Goal: Task Accomplishment & Management: Complete application form

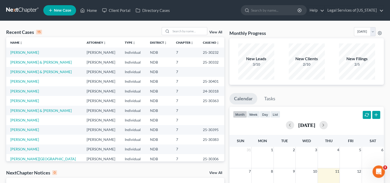
scroll to position [35, 0]
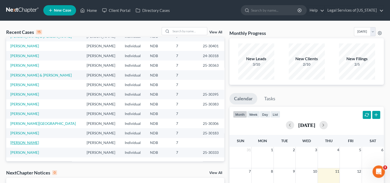
click at [24, 143] on link "[PERSON_NAME]" at bounding box center [24, 142] width 29 height 4
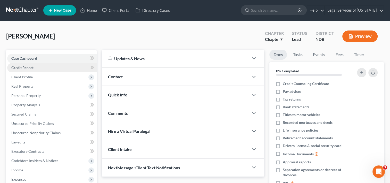
click at [26, 67] on span "Credit Report" at bounding box center [22, 67] width 22 height 4
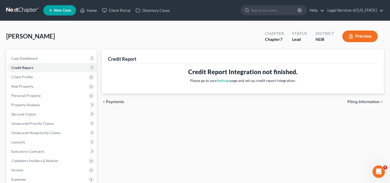
click at [356, 102] on span "Filing Information" at bounding box center [364, 102] width 32 height 4
select select "1"
select select "0"
select select "29"
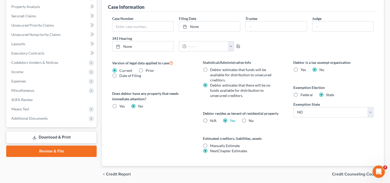
scroll to position [155, 0]
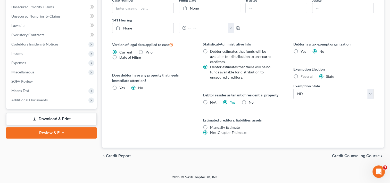
click at [339, 156] on span "Credit Counseling Course" at bounding box center [356, 155] width 48 height 4
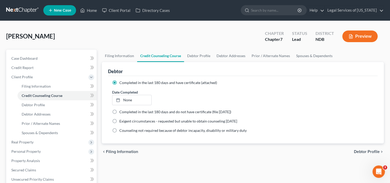
click at [119, 113] on label "Completed in the last 180 days and do not have certificate (file [DATE])" at bounding box center [175, 111] width 112 height 5
click at [121, 112] on input "Completed in the last 180 days and do not have certificate (file [DATE])" at bounding box center [122, 110] width 3 height 3
radio input "true"
radio input "false"
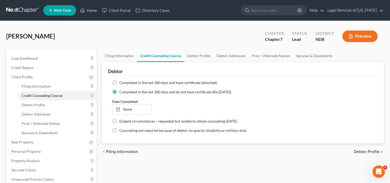
drag, startPoint x: 117, startPoint y: 92, endPoint x: 120, endPoint y: 93, distance: 3.7
click at [119, 92] on label "Completed in the last 180 days and do not have certificate (file [DATE])" at bounding box center [175, 91] width 112 height 5
click at [373, 150] on span "Debtor Profile" at bounding box center [367, 151] width 26 height 4
select select "0"
select select "1"
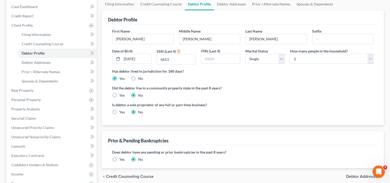
scroll to position [103, 0]
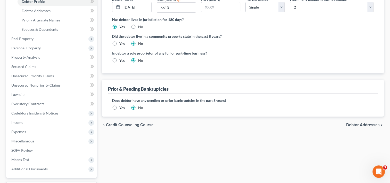
click at [351, 123] on span "Debtor Addresses" at bounding box center [363, 125] width 34 height 4
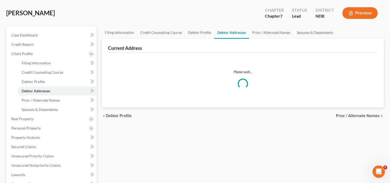
select select "0"
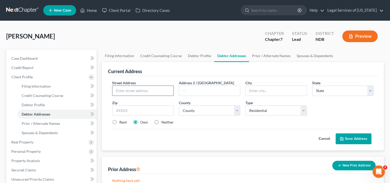
click at [131, 89] on input "text" at bounding box center [142, 91] width 61 height 10
type input "[STREET_ADDRESS]"
type input "Apt D"
type input "58203"
type input "Grand Forks"
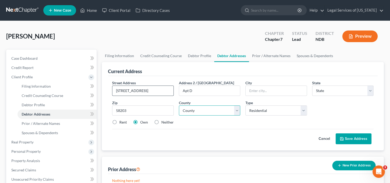
select select "29"
click at [236, 111] on select "County [GEOGRAPHIC_DATA] [GEOGRAPHIC_DATA] [GEOGRAPHIC_DATA] [GEOGRAPHIC_DATA] …" at bounding box center [209, 110] width 61 height 10
select select "17"
click at [179, 105] on select "County [GEOGRAPHIC_DATA] [GEOGRAPHIC_DATA] [GEOGRAPHIC_DATA] [GEOGRAPHIC_DATA] …" at bounding box center [209, 110] width 61 height 10
click at [119, 124] on label "Rent" at bounding box center [122, 121] width 7 height 5
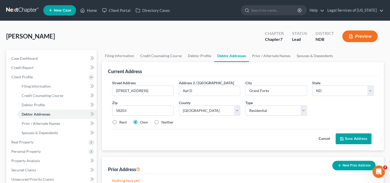
click at [121, 123] on input "Rent" at bounding box center [122, 120] width 3 height 3
radio input "true"
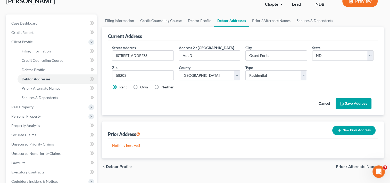
scroll to position [77, 0]
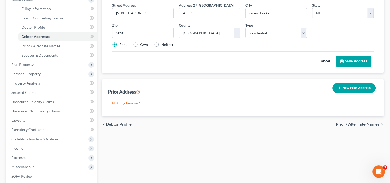
click at [344, 63] on button "Save Address" at bounding box center [354, 61] width 36 height 11
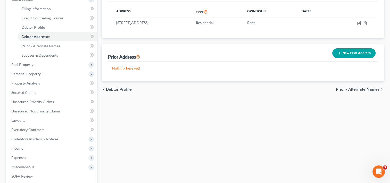
click at [362, 48] on button "New Prior Address" at bounding box center [353, 53] width 43 height 10
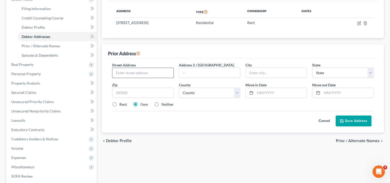
click at [159, 73] on input "text" at bounding box center [142, 73] width 61 height 10
type input "[STREET_ADDRESS]"
type input "58203"
type input "Grand Forks"
select select "29"
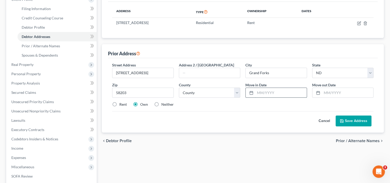
click at [281, 91] on input "text" at bounding box center [280, 93] width 51 height 10
type input "06/2021"
type input "06/2023"
click at [348, 118] on button "Save Address" at bounding box center [354, 120] width 36 height 11
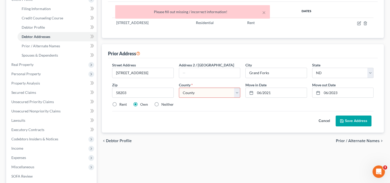
click at [236, 93] on select "County [GEOGRAPHIC_DATA] [GEOGRAPHIC_DATA] [GEOGRAPHIC_DATA] [GEOGRAPHIC_DATA] …" at bounding box center [209, 92] width 61 height 10
select select "17"
click at [179, 87] on select "County [GEOGRAPHIC_DATA] [GEOGRAPHIC_DATA] [GEOGRAPHIC_DATA] [GEOGRAPHIC_DATA] …" at bounding box center [209, 92] width 61 height 10
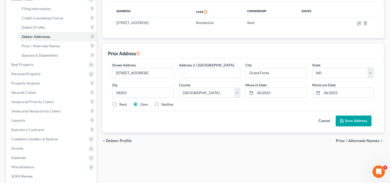
click at [347, 120] on button "Save Address" at bounding box center [354, 120] width 36 height 11
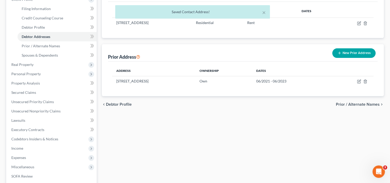
click at [351, 103] on span "Prior / Alternate Names" at bounding box center [358, 104] width 44 height 4
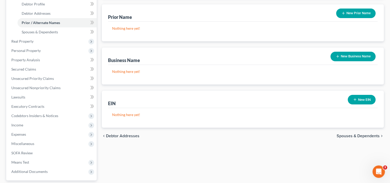
scroll to position [103, 0]
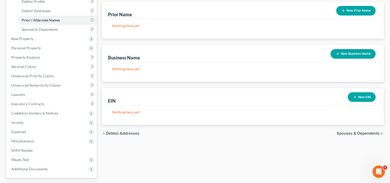
click at [346, 134] on span "Spouses & Dependents" at bounding box center [358, 133] width 43 height 4
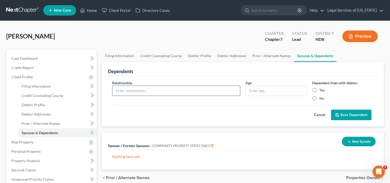
click at [183, 89] on input "text" at bounding box center [176, 91] width 128 height 10
type input "daughter"
type input "14"
drag, startPoint x: 312, startPoint y: 89, endPoint x: 313, endPoint y: 95, distance: 5.9
click at [320, 91] on label "Yes" at bounding box center [322, 89] width 5 height 5
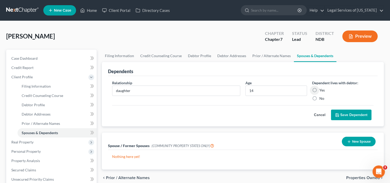
click at [322, 91] on input "Yes" at bounding box center [323, 88] width 3 height 3
radio input "true"
click at [337, 114] on icon "submit" at bounding box center [337, 115] width 4 height 4
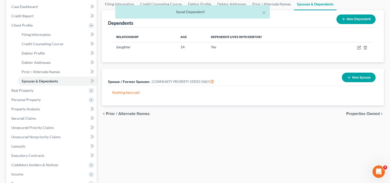
click at [359, 113] on span "Properties Owned" at bounding box center [363, 113] width 34 height 4
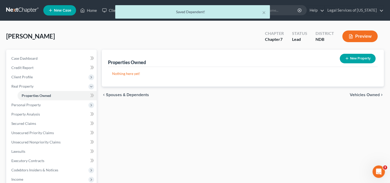
click at [366, 94] on span "Vehicles Owned" at bounding box center [365, 95] width 30 height 4
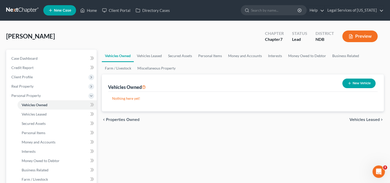
click at [363, 86] on button "New Vehicle" at bounding box center [359, 83] width 33 height 10
select select "0"
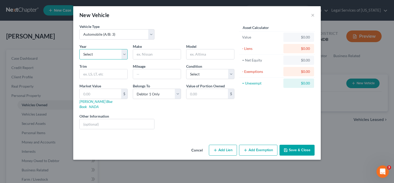
click at [125, 52] on select "Select 2026 2025 2024 2023 2022 2021 2020 2019 2018 2017 2016 2015 2014 2013 20…" at bounding box center [103, 54] width 48 height 10
select select "14"
click at [79, 49] on select "Select 2026 2025 2024 2023 2022 2021 2020 2019 2018 2017 2016 2015 2014 2013 20…" at bounding box center [103, 54] width 48 height 10
click at [169, 52] on input "text" at bounding box center [157, 54] width 48 height 10
type input "Nissan"
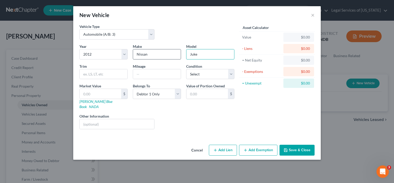
type input "Juke"
type input "205000"
click at [230, 72] on select "Select Excellent Very Good Good Fair Poor" at bounding box center [210, 74] width 48 height 10
select select "3"
click at [186, 69] on select "Select Excellent Very Good Good Fair Poor" at bounding box center [210, 74] width 48 height 10
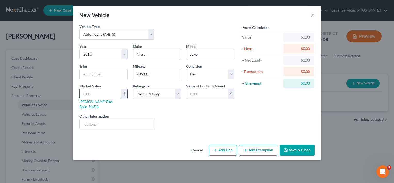
click at [121, 94] on input "text" at bounding box center [101, 94] width 42 height 10
type input "1"
type input "1.00"
type input "15"
type input "15.00"
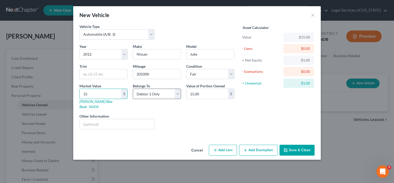
type input "150"
type input "150.00"
type input "1500"
type input "1,500.00"
type input "1,500"
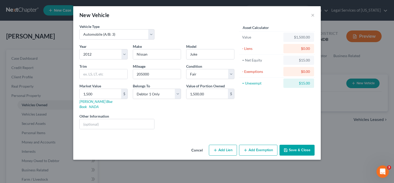
click at [255, 146] on button "Add Exemption" at bounding box center [258, 149] width 38 height 11
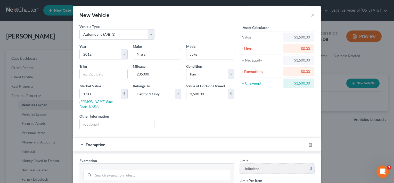
scroll to position [52, 0]
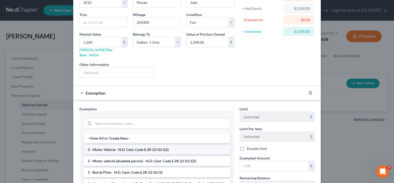
click at [142, 145] on li "3 - Motor Vehicle - N.D. Cent. Code § 28-22-03.1(2)" at bounding box center [157, 149] width 147 height 9
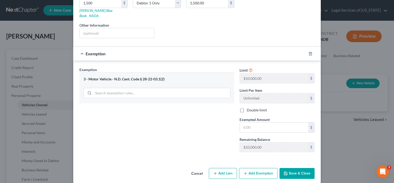
scroll to position [65, 0]
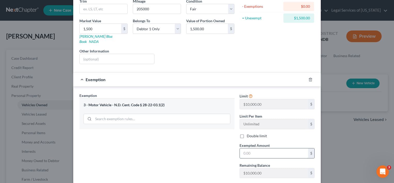
click at [255, 149] on input "text" at bounding box center [274, 153] width 68 height 10
type input "1,500"
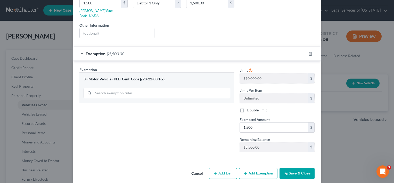
click at [297, 169] on button "Save & Close" at bounding box center [297, 173] width 35 height 11
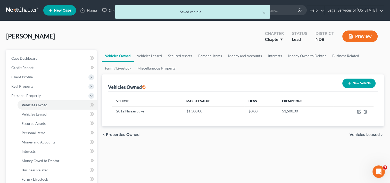
click at [352, 84] on button "New Vehicle" at bounding box center [359, 83] width 33 height 10
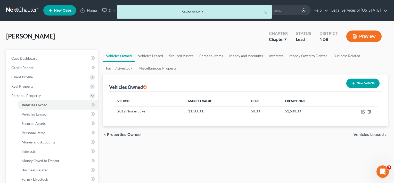
select select "0"
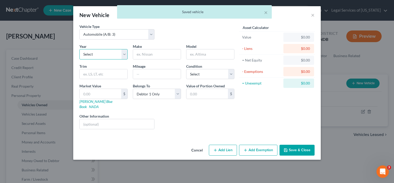
click at [110, 51] on select "Select 2026 2025 2024 2023 2022 2021 2020 2019 2018 2017 2016 2015 2014 2013 20…" at bounding box center [103, 54] width 48 height 10
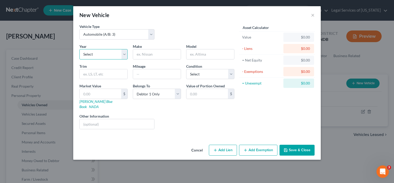
select select "16"
click at [79, 49] on select "Select 2026 2025 2024 2023 2022 2021 2020 2019 2018 2017 2016 2015 2014 2013 20…" at bounding box center [103, 54] width 48 height 10
click at [158, 56] on input "text" at bounding box center [157, 54] width 48 height 10
type input "Dodge"
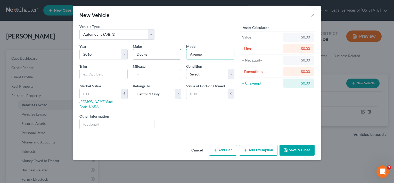
type input "Avenger"
type input "160000"
click at [232, 75] on select "Select Excellent Very Good Good Fair Poor" at bounding box center [210, 74] width 48 height 10
select select "3"
click at [186, 69] on select "Select Excellent Very Good Good Fair Poor" at bounding box center [210, 74] width 48 height 10
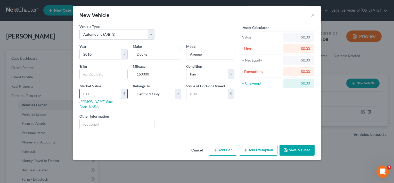
click at [104, 93] on input "text" at bounding box center [101, 94] width 42 height 10
type input "1"
type input "1.00"
type input "10"
type input "10.00"
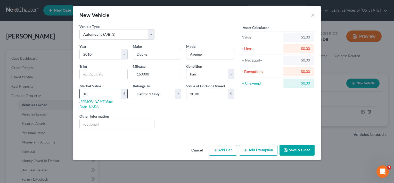
type input "100"
type input "100.00"
type input "1000"
type input "1,000.00"
type input "1,000"
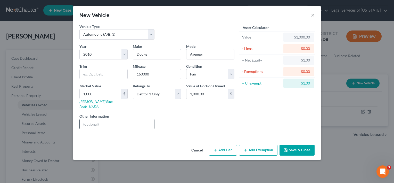
click at [102, 123] on div "Year Select 2026 2025 2024 2023 2022 2021 2020 2019 2018 2017 2016 2015 2014 20…" at bounding box center [157, 89] width 160 height 90
click at [103, 120] on input "text" at bounding box center [117, 124] width 75 height 10
type input "her adult son's car, titled in debtor's name"
click at [88, 119] on input "her adult son's car, titled in debtor's name" at bounding box center [117, 124] width 75 height 10
click at [90, 119] on input "her adult son's car, titled in debtor's name" at bounding box center [117, 124] width 75 height 10
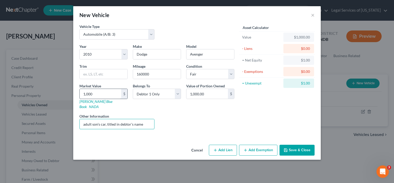
type input "adult son's car, titled in debtor's name"
click at [255, 146] on button "Add Exemption" at bounding box center [258, 149] width 38 height 11
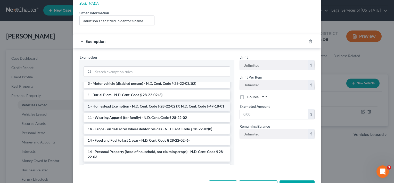
scroll to position [52, 0]
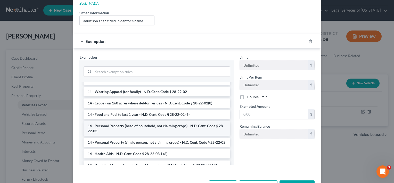
click at [139, 123] on li "14 - Personal Property (head of household, not claiming crops) - N.D. Cent. Cod…" at bounding box center [157, 128] width 147 height 14
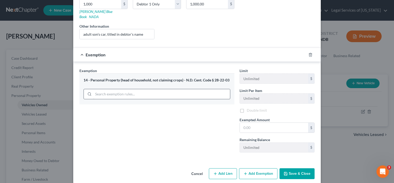
scroll to position [91, 0]
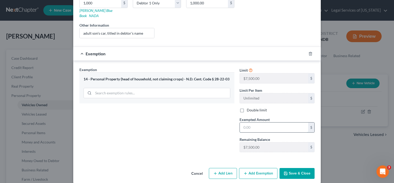
click at [252, 122] on input "text" at bounding box center [274, 127] width 68 height 10
type input "1,000"
click at [285, 171] on icon "button" at bounding box center [286, 173] width 4 height 4
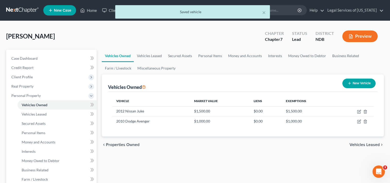
click at [356, 145] on span "Vehicles Leased" at bounding box center [365, 144] width 30 height 4
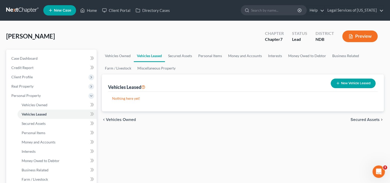
click at [369, 119] on span "Secured Assets" at bounding box center [365, 119] width 29 height 4
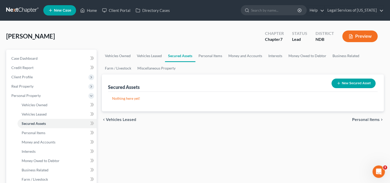
click at [357, 120] on span "Personal Items" at bounding box center [366, 119] width 28 height 4
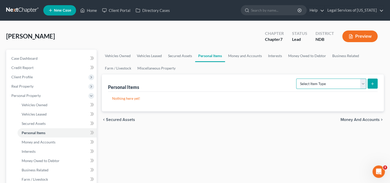
click at [362, 85] on select "Select Item Type Clothing (A/B: 11) Collectibles Of Value (A/B: 8) Electronics …" at bounding box center [331, 83] width 70 height 10
select select "clothing"
click at [297, 78] on select "Select Item Type Clothing (A/B: 11) Collectibles Of Value (A/B: 8) Electronics …" at bounding box center [331, 83] width 70 height 10
click at [374, 82] on icon "submit" at bounding box center [373, 84] width 4 height 4
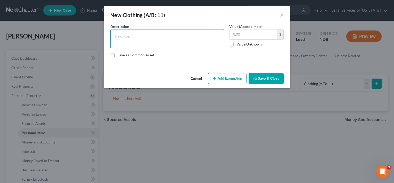
click at [156, 38] on textarea at bounding box center [167, 38] width 114 height 19
type textarea "clothing of petitioner and child"
type input "400"
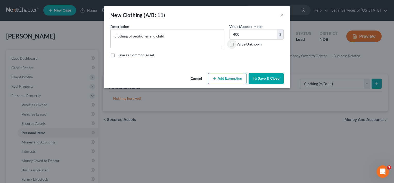
click at [225, 76] on button "Add Exemption" at bounding box center [227, 78] width 38 height 11
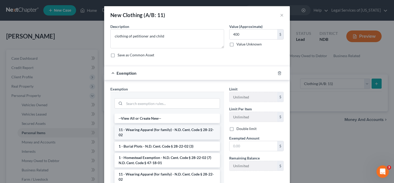
click at [157, 126] on li "11 - Wearing Apparel (for family) - N.D. Cent. Code § 28-22-02" at bounding box center [167, 132] width 105 height 14
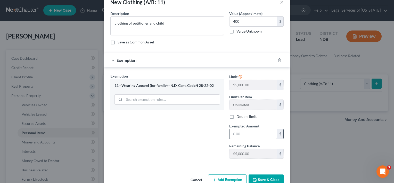
scroll to position [25, 0]
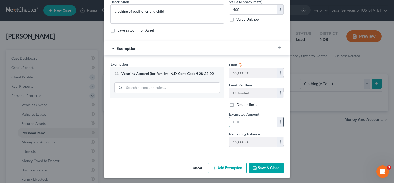
click at [241, 122] on input "text" at bounding box center [254, 122] width 48 height 10
type input "400"
click at [253, 169] on icon "button" at bounding box center [255, 168] width 4 height 4
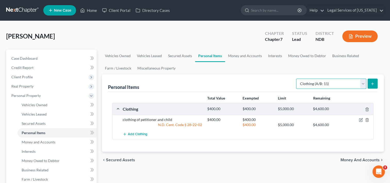
click at [362, 85] on select "Select Item Type Clothing (A/B: 11) Collectibles Of Value (A/B: 8) Electronics …" at bounding box center [331, 83] width 70 height 10
select select "electronics"
click at [297, 78] on select "Select Item Type Clothing (A/B: 11) Collectibles Of Value (A/B: 8) Electronics …" at bounding box center [331, 83] width 70 height 10
click at [371, 85] on icon "submit" at bounding box center [373, 84] width 4 height 4
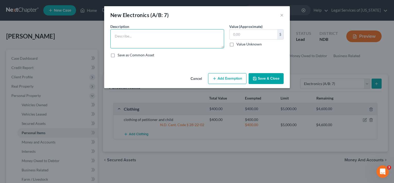
click at [162, 34] on textarea at bounding box center [167, 38] width 114 height 19
type textarea "phones, television, computer,"
type input "5"
type input "600"
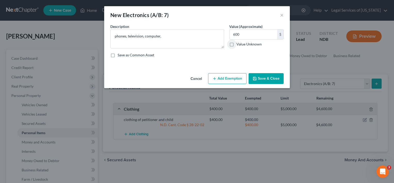
click at [242, 78] on button "Add Exemption" at bounding box center [227, 78] width 38 height 11
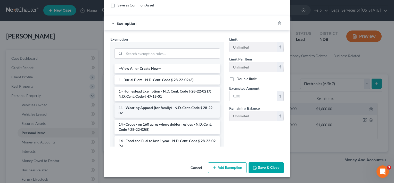
scroll to position [52, 0]
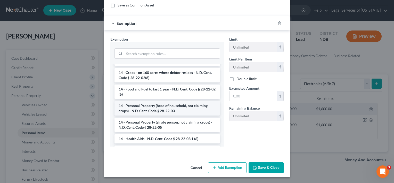
click at [155, 108] on li "14 - Personal Property (head of household, not claiming crops) - N.D. Cent. Cod…" at bounding box center [167, 108] width 105 height 14
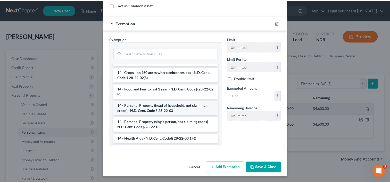
scroll to position [25, 0]
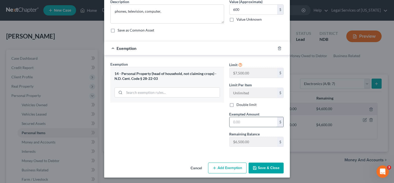
click at [246, 119] on input "text" at bounding box center [254, 122] width 48 height 10
type input "600"
click at [271, 167] on button "Save & Close" at bounding box center [266, 167] width 35 height 11
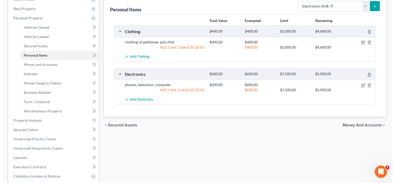
scroll to position [26, 0]
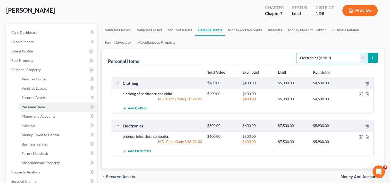
click at [364, 59] on select "Select Item Type Clothing (A/B: 11) Collectibles Of Value (A/B: 8) Electronics …" at bounding box center [331, 58] width 70 height 10
select select "household_goods"
click at [297, 53] on select "Select Item Type Clothing (A/B: 11) Collectibles Of Value (A/B: 8) Electronics …" at bounding box center [331, 58] width 70 height 10
click at [371, 58] on icon "submit" at bounding box center [373, 58] width 4 height 4
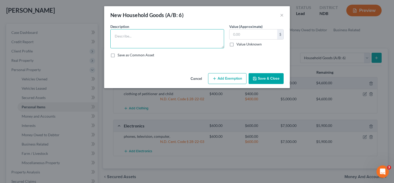
click at [150, 39] on textarea at bounding box center [167, 38] width 114 height 19
type textarea "household goods and furnishings"
type input "1,500"
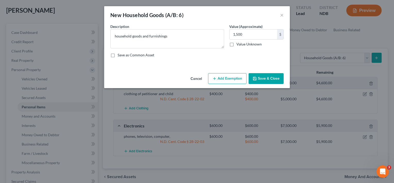
click at [235, 78] on button "Add Exemption" at bounding box center [227, 78] width 38 height 11
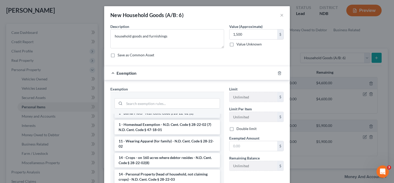
scroll to position [103, 0]
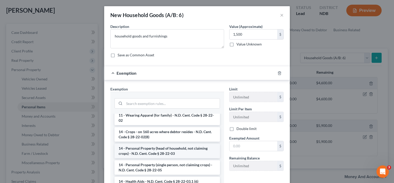
click at [153, 148] on li "14 - Personal Property (head of household, not claiming crops) - N.D. Cent. Cod…" at bounding box center [167, 150] width 105 height 14
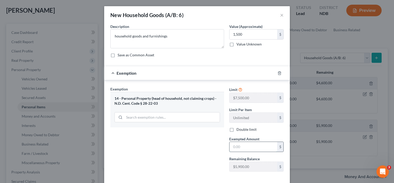
click at [236, 145] on input "text" at bounding box center [254, 147] width 48 height 10
type input "1,500"
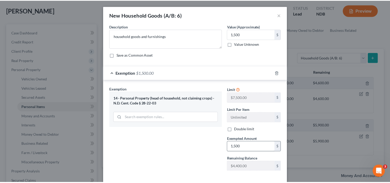
scroll to position [25, 0]
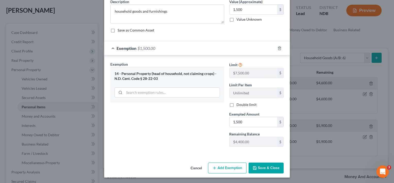
click at [273, 167] on button "Save & Close" at bounding box center [266, 167] width 35 height 11
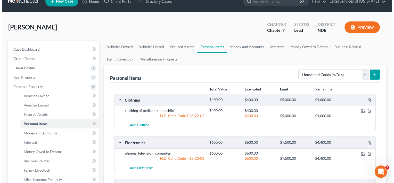
scroll to position [0, 0]
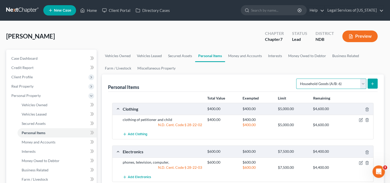
click at [363, 83] on select "Select Item Type Clothing (A/B: 11) Collectibles Of Value (A/B: 8) Electronics …" at bounding box center [331, 83] width 70 height 10
select select "jewelry"
click at [297, 78] on select "Select Item Type Clothing (A/B: 11) Collectibles Of Value (A/B: 8) Electronics …" at bounding box center [331, 83] width 70 height 10
click at [374, 84] on icon "submit" at bounding box center [373, 84] width 4 height 4
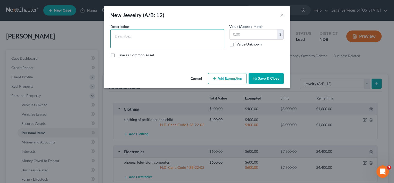
click at [194, 40] on textarea at bounding box center [167, 38] width 114 height 19
type textarea "personal jewelry"
type input "300"
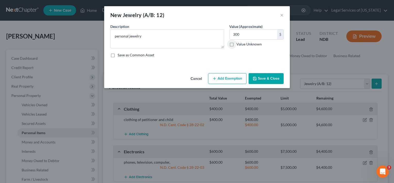
click at [224, 79] on button "Add Exemption" at bounding box center [227, 78] width 38 height 11
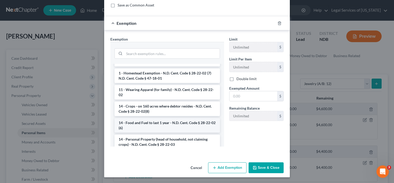
scroll to position [52, 0]
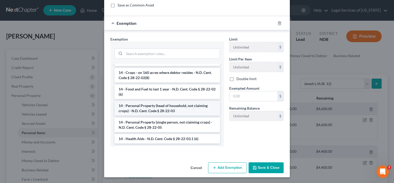
click at [162, 107] on li "14 - Personal Property (head of household, not claiming crops) - N.D. Cent. Cod…" at bounding box center [167, 108] width 105 height 14
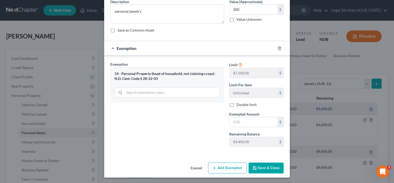
scroll to position [0, 0]
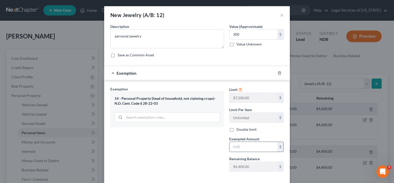
click at [241, 146] on input "text" at bounding box center [254, 147] width 48 height 10
type input "300"
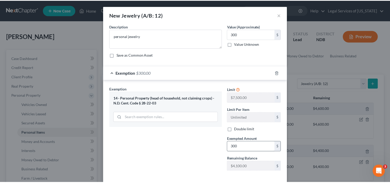
scroll to position [25, 0]
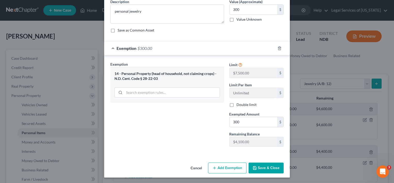
click at [275, 170] on button "Save & Close" at bounding box center [266, 167] width 35 height 11
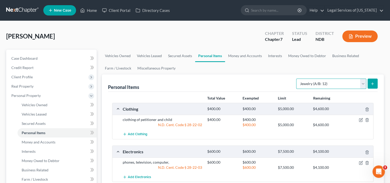
click at [363, 82] on select "Select Item Type Clothing (A/B: 11) Collectibles Of Value (A/B: 8) Electronics …" at bounding box center [331, 83] width 70 height 10
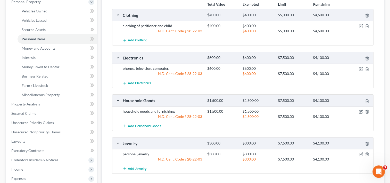
scroll to position [155, 0]
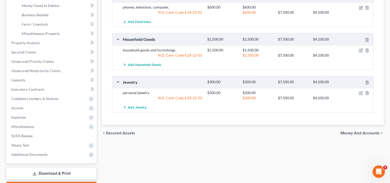
click at [355, 132] on span "Money and Accounts" at bounding box center [360, 133] width 39 height 4
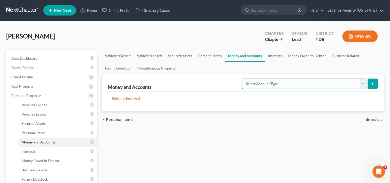
click at [364, 80] on select "Select Account Type Brokerage (A/B: 18, SOFA: 20) Cash on Hand (A/B: 16) Certif…" at bounding box center [304, 83] width 124 height 10
select select "cash_on_hand"
click at [244, 78] on select "Select Account Type Brokerage (A/B: 18, SOFA: 20) Cash on Hand (A/B: 16) Certif…" at bounding box center [304, 83] width 124 height 10
click at [373, 82] on icon "submit" at bounding box center [373, 84] width 4 height 4
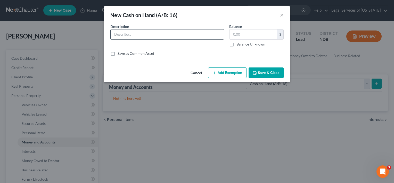
click at [172, 33] on input "text" at bounding box center [167, 34] width 113 height 10
type input "cash on hand"
type input "50"
click at [236, 72] on button "Add Exemption" at bounding box center [227, 72] width 38 height 11
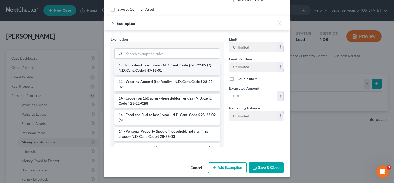
scroll to position [52, 0]
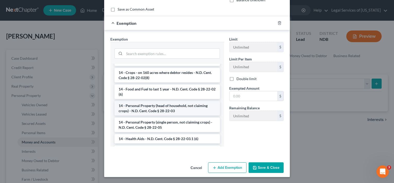
click at [146, 105] on li "14 - Personal Property (head of household, not claiming crops) - N.D. Cent. Cod…" at bounding box center [167, 108] width 105 height 14
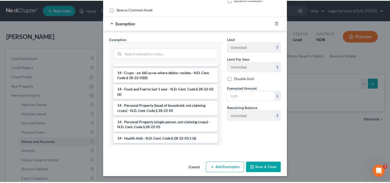
scroll to position [19, 0]
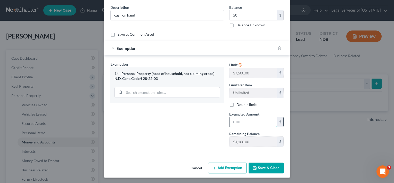
click at [237, 119] on input "text" at bounding box center [254, 122] width 48 height 10
type input "50"
click at [271, 170] on button "Save & Close" at bounding box center [266, 167] width 35 height 11
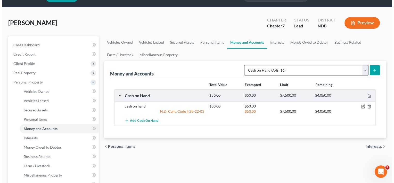
scroll to position [26, 0]
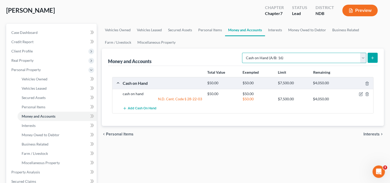
click at [364, 58] on select "Select Account Type Brokerage (A/B: 18, SOFA: 20) Cash on Hand (A/B: 16) Certif…" at bounding box center [304, 58] width 124 height 10
select select "checking"
click at [244, 53] on select "Select Account Type Brokerage (A/B: 18, SOFA: 20) Cash on Hand (A/B: 16) Certif…" at bounding box center [304, 58] width 124 height 10
click at [373, 58] on icon "submit" at bounding box center [373, 58] width 4 height 4
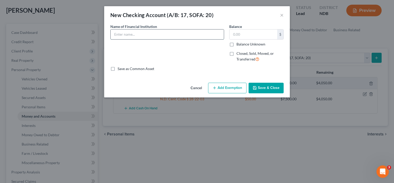
click at [187, 35] on input "text" at bounding box center [167, 34] width 113 height 10
type input "Gate City checking"
type input "200"
click at [201, 26] on div "Name of Financial Institution * Gate City checking100" at bounding box center [167, 32] width 114 height 16
click at [153, 31] on input "Gate City checking100" at bounding box center [167, 34] width 113 height 10
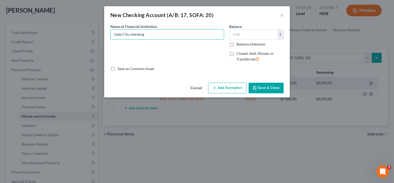
type input "Gate City checking"
click at [241, 35] on input "text" at bounding box center [254, 34] width 48 height 10
type input "100"
click at [232, 87] on button "Add Exemption" at bounding box center [227, 88] width 38 height 11
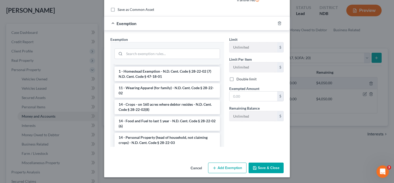
scroll to position [52, 0]
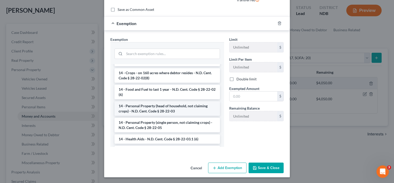
click at [167, 106] on li "14 - Personal Property (head of household, not claiming crops) - N.D. Cent. Cod…" at bounding box center [167, 108] width 105 height 14
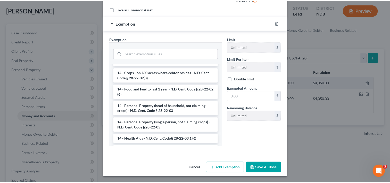
scroll to position [34, 0]
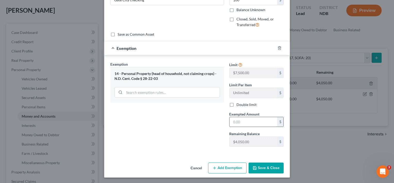
click at [247, 123] on input "text" at bounding box center [254, 122] width 48 height 10
type input "100"
click at [265, 171] on button "Save & Close" at bounding box center [266, 167] width 35 height 11
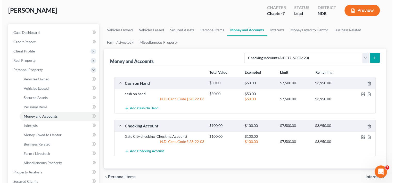
scroll to position [52, 0]
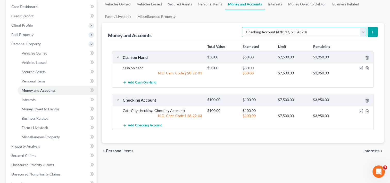
click at [363, 31] on select "Select Account Type Brokerage (A/B: 18, SOFA: 20) Cash on Hand (A/B: 16) Certif…" at bounding box center [304, 32] width 124 height 10
select select "other"
click at [244, 27] on select "Select Account Type Brokerage (A/B: 18, SOFA: 20) Cash on Hand (A/B: 16) Certif…" at bounding box center [304, 32] width 124 height 10
click at [371, 32] on icon "submit" at bounding box center [373, 32] width 4 height 4
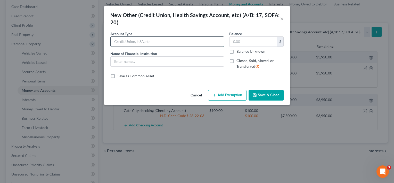
click at [178, 45] on input "text" at bounding box center [167, 42] width 113 height 10
type input "Cash App acct"
click at [243, 40] on input "text" at bounding box center [254, 42] width 48 height 10
type input "50"
click at [229, 98] on button "Add Exemption" at bounding box center [227, 95] width 38 height 11
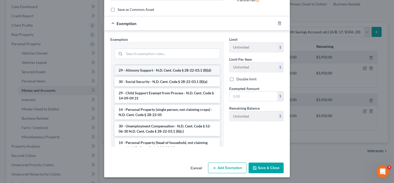
scroll to position [77, 0]
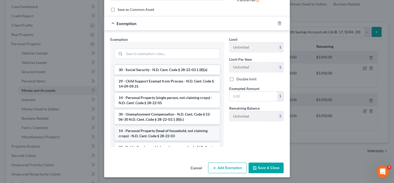
click at [156, 129] on li "14 - Personal Property (head of household, not claiming crops) - N.D. Cent. Cod…" at bounding box center [167, 133] width 105 height 14
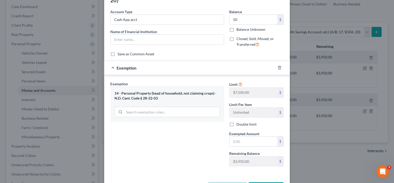
scroll to position [42, 0]
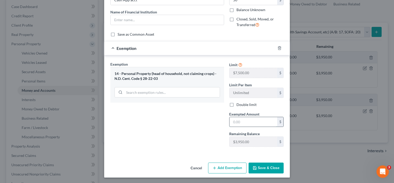
click at [247, 121] on input "text" at bounding box center [254, 122] width 48 height 10
type input "50"
click at [269, 168] on button "Save & Close" at bounding box center [266, 167] width 35 height 11
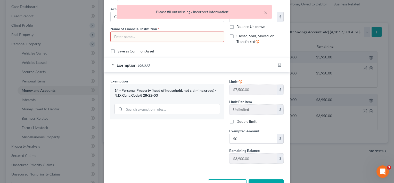
scroll to position [16, 0]
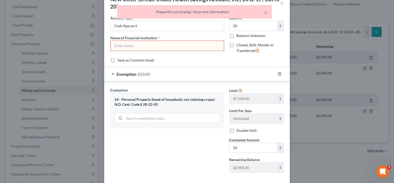
click at [141, 45] on input "text" at bounding box center [167, 46] width 113 height 10
type input "Cash App"
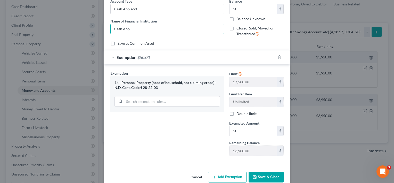
scroll to position [42, 0]
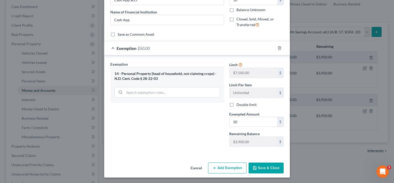
click at [267, 168] on button "Save & Close" at bounding box center [266, 167] width 35 height 11
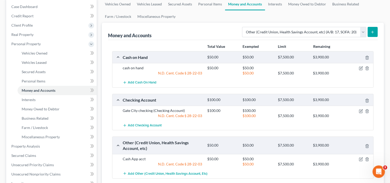
click at [371, 33] on icon "submit" at bounding box center [373, 32] width 4 height 4
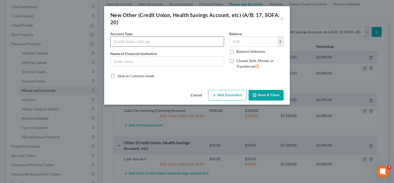
click at [149, 42] on input "text" at bounding box center [167, 42] width 113 height 10
type input "Chime account"
type input "X"
type input "Chime"
type input "50"
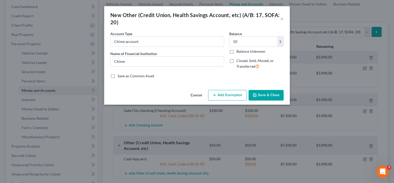
click at [228, 96] on button "Add Exemption" at bounding box center [227, 95] width 38 height 11
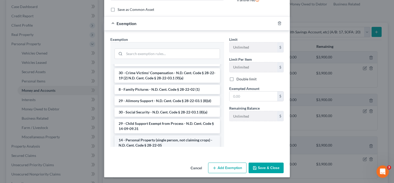
scroll to position [77, 0]
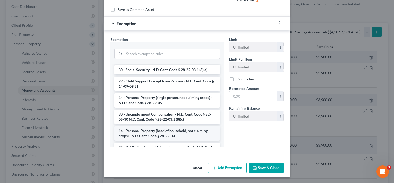
click at [167, 126] on li "14 - Personal Property (head of household, not claiming crops) - N.D. Cent. Cod…" at bounding box center [167, 133] width 105 height 14
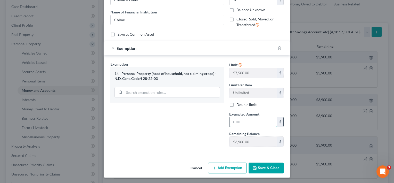
click at [245, 122] on input "text" at bounding box center [254, 122] width 48 height 10
type input "50"
click at [264, 167] on button "Save & Close" at bounding box center [266, 167] width 35 height 11
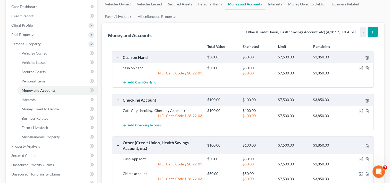
click at [374, 33] on icon "submit" at bounding box center [373, 32] width 4 height 4
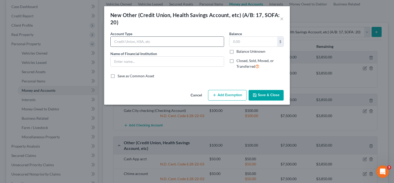
click at [170, 37] on input "text" at bounding box center [167, 42] width 113 height 10
type input "Venmo online"
click at [137, 62] on input "text" at bounding box center [167, 61] width 113 height 10
type input "Venmo"
type input "50"
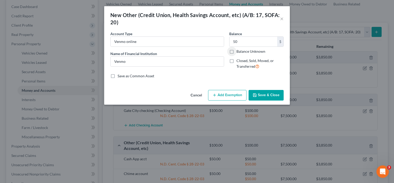
click at [241, 96] on button "Add Exemption" at bounding box center [227, 95] width 38 height 11
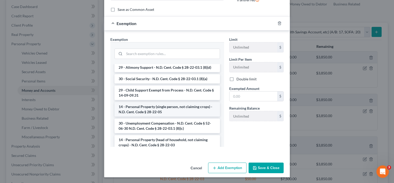
scroll to position [77, 0]
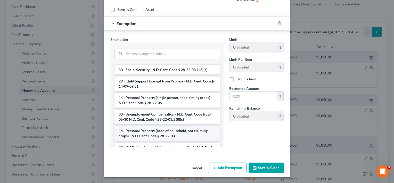
click at [152, 128] on li "14 - Personal Property (head of household, not claiming crops) - N.D. Cent. Cod…" at bounding box center [167, 133] width 105 height 14
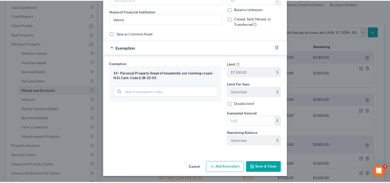
scroll to position [42, 0]
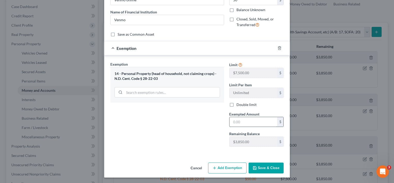
click at [236, 121] on input "text" at bounding box center [254, 122] width 48 height 10
type input "50"
click at [259, 165] on button "Save & Close" at bounding box center [266, 167] width 35 height 11
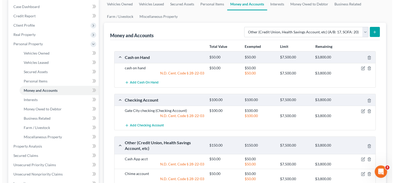
scroll to position [0, 0]
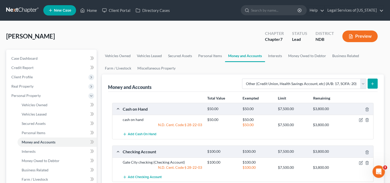
click at [371, 84] on icon "submit" at bounding box center [373, 84] width 4 height 4
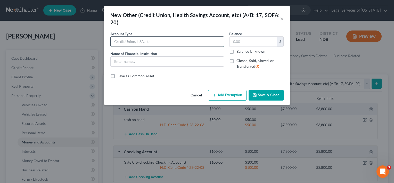
click at [150, 44] on input "text" at bounding box center [167, 42] width 113 height 10
type input "Pay Pal"
click at [140, 61] on input "text" at bounding box center [167, 61] width 113 height 10
type input "PayPal"
drag, startPoint x: 230, startPoint y: 38, endPoint x: 236, endPoint y: 40, distance: 6.7
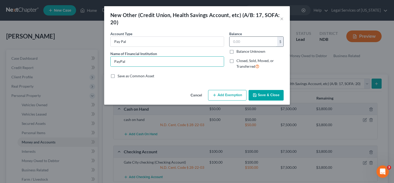
click at [230, 38] on input "text" at bounding box center [254, 42] width 48 height 10
type input "50"
click at [239, 94] on button "Add Exemption" at bounding box center [227, 95] width 38 height 11
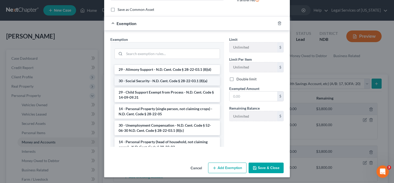
scroll to position [77, 0]
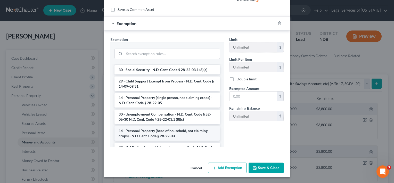
click at [161, 128] on li "14 - Personal Property (head of household, not claiming crops) - N.D. Cent. Cod…" at bounding box center [167, 133] width 105 height 14
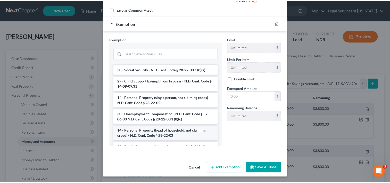
scroll to position [42, 0]
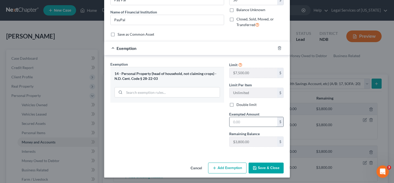
click at [238, 123] on input "text" at bounding box center [254, 122] width 48 height 10
type input "50"
drag, startPoint x: 265, startPoint y: 163, endPoint x: 264, endPoint y: 160, distance: 3.4
click at [265, 163] on button "Save & Close" at bounding box center [266, 167] width 35 height 11
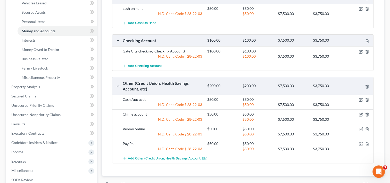
scroll to position [155, 0]
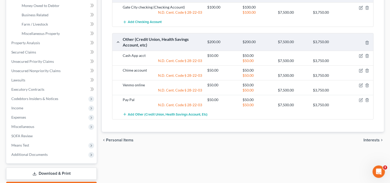
click at [374, 140] on span "Interests" at bounding box center [372, 140] width 16 height 4
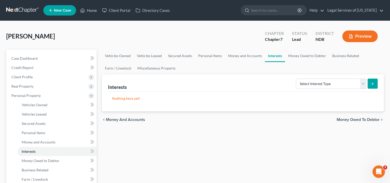
click at [347, 119] on span "Money Owed to Debtor" at bounding box center [358, 119] width 43 height 4
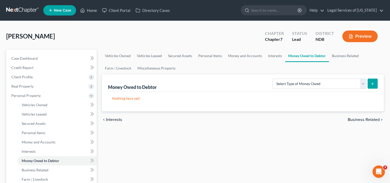
click at [361, 118] on span "Business Related" at bounding box center [364, 119] width 32 height 4
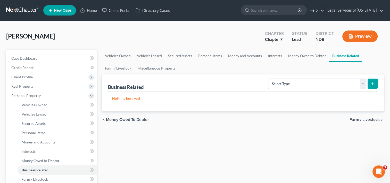
click at [361, 118] on span "Farm / Livestock" at bounding box center [365, 119] width 30 height 4
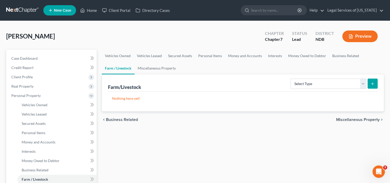
click at [360, 118] on span "Miscellaneous Property" at bounding box center [358, 119] width 44 height 4
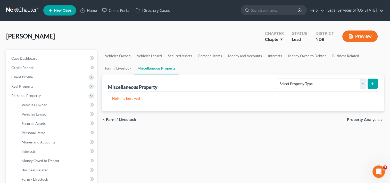
click at [360, 118] on span "Property Analysis" at bounding box center [363, 119] width 33 height 4
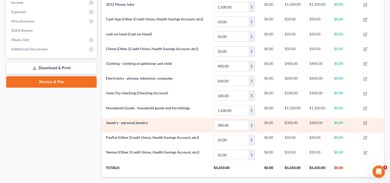
scroll to position [196, 0]
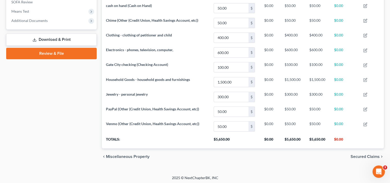
click at [356, 156] on span "Secured Claims" at bounding box center [365, 156] width 29 height 4
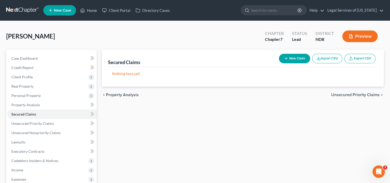
click at [337, 94] on span "Unsecured Priority Claims" at bounding box center [355, 95] width 48 height 4
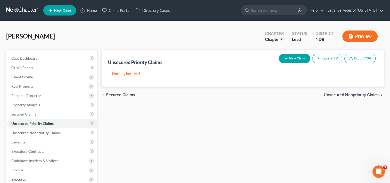
click at [340, 96] on span "Unsecured Nonpriority Claims" at bounding box center [352, 95] width 56 height 4
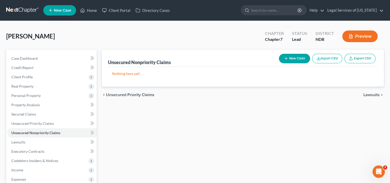
click at [289, 55] on button "New Claim" at bounding box center [294, 59] width 31 height 10
select select "0"
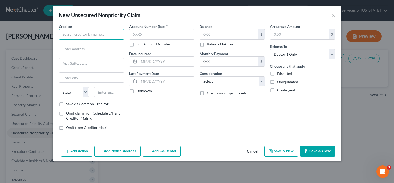
click at [81, 34] on input "text" at bounding box center [91, 34] width 65 height 10
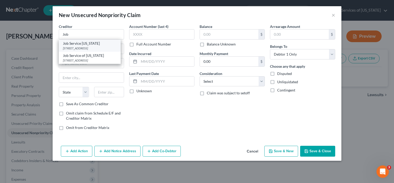
click at [86, 48] on div "[STREET_ADDRESS]" at bounding box center [90, 48] width 54 height 4
type input "Job Service [US_STATE]"
type input "PO Box 5507"
type input "Bismarck"
select select "29"
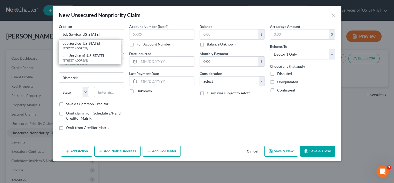
type input "58506-5507"
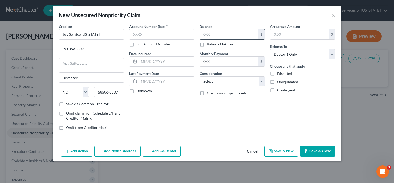
click at [206, 35] on input "text" at bounding box center [229, 34] width 59 height 10
type input "12,672"
click at [321, 152] on button "Save & Close" at bounding box center [317, 150] width 35 height 11
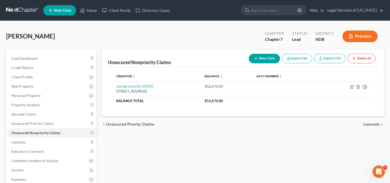
click at [261, 61] on button "New Claim" at bounding box center [264, 59] width 31 height 10
select select "0"
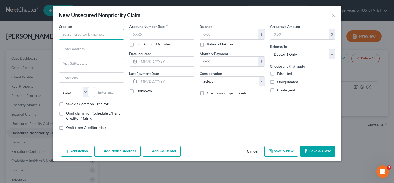
click at [115, 37] on input "text" at bounding box center [91, 34] width 65 height 10
type input "[GEOGRAPHIC_DATA]"
click at [208, 35] on input "text" at bounding box center [229, 34] width 59 height 10
type input "9,000"
click at [328, 152] on button "Save & Close" at bounding box center [317, 150] width 35 height 11
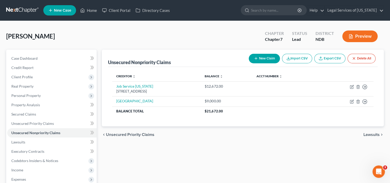
click at [264, 55] on button "New Claim" at bounding box center [264, 59] width 31 height 10
select select "0"
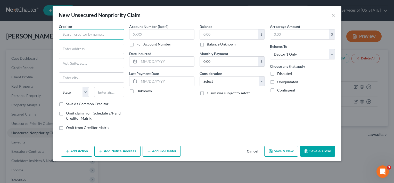
click at [97, 32] on input "text" at bounding box center [91, 34] width 65 height 10
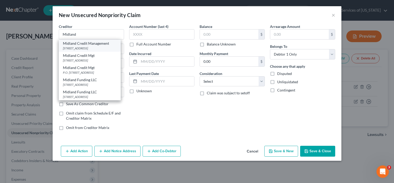
click at [94, 45] on div "Midland Credit Management" at bounding box center [90, 43] width 54 height 5
type input "Midland Credit Management"
type input "350 Camino De La Reina"
type input "Ste 100"
type input "[GEOGRAPHIC_DATA]"
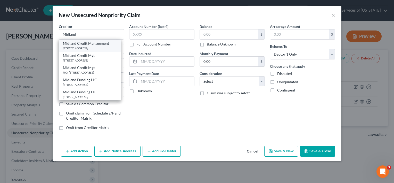
select select "4"
type input "92108"
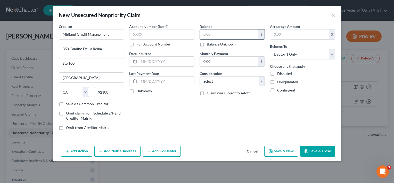
click at [219, 37] on input "text" at bounding box center [229, 34] width 59 height 10
type input "1,000"
click at [332, 149] on button "Save & Close" at bounding box center [317, 150] width 35 height 11
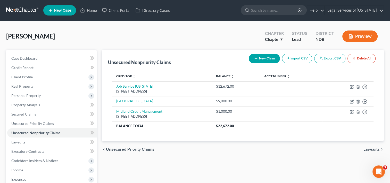
click at [254, 59] on icon "button" at bounding box center [256, 58] width 4 height 4
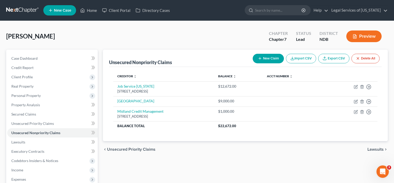
select select "0"
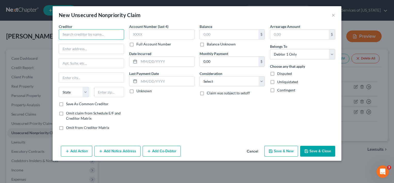
paste input "PRA Law Firm, PLLC"
type input "PRA Law Firm, PLLC"
paste input "PO Box 915389"
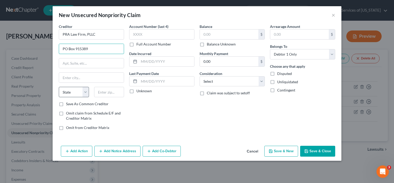
type input "PO Box 915389"
click at [107, 92] on input "text" at bounding box center [109, 92] width 30 height 10
paste input "32791"
type input "32791"
type input "Longwood"
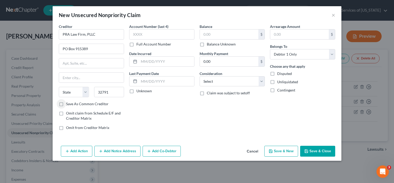
select select "9"
click at [66, 103] on label "Save As Common Creditor" at bounding box center [87, 103] width 43 height 5
click at [68, 103] on input "Save As Common Creditor" at bounding box center [69, 102] width 3 height 3
checkbox input "true"
click at [114, 91] on input "32791" at bounding box center [109, 92] width 30 height 10
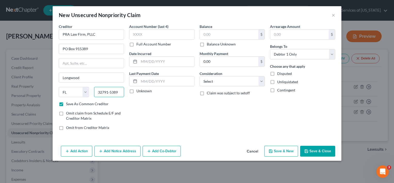
type input "32791-5389"
click at [212, 31] on input "text" at bounding box center [229, 34] width 59 height 10
type input "575"
click at [325, 150] on button "Save & Close" at bounding box center [317, 150] width 35 height 11
checkbox input "false"
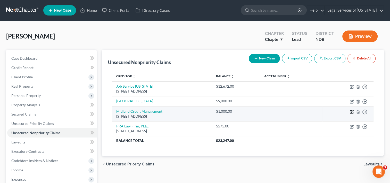
click at [352, 110] on icon "button" at bounding box center [352, 112] width 4 height 4
select select "4"
select select "0"
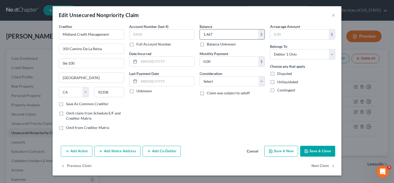
type input "1,467"
click at [112, 149] on button "Add Notice Address" at bounding box center [117, 150] width 46 height 11
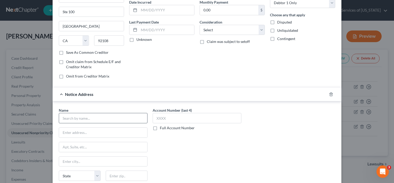
scroll to position [52, 0]
click at [105, 117] on input "text" at bounding box center [103, 117] width 89 height 10
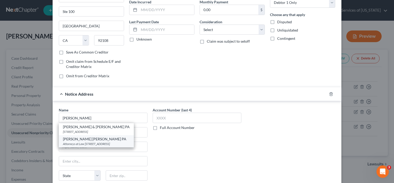
click at [89, 140] on div "[PERSON_NAME] [PERSON_NAME] PA" at bounding box center [96, 138] width 67 height 5
type input "[PERSON_NAME] [PERSON_NAME] PA"
type input "Attorneys at Law"
type input "[STREET_ADDRESS]"
type input "[GEOGRAPHIC_DATA]"
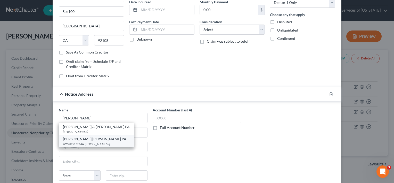
select select "24"
type input "55441-2662"
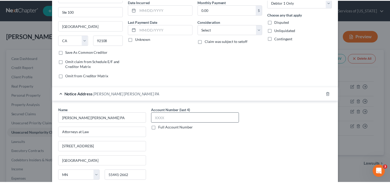
scroll to position [109, 0]
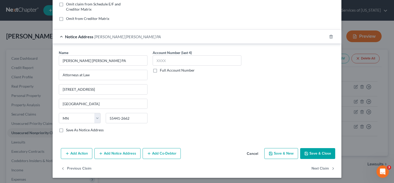
click at [317, 153] on button "Save & Close" at bounding box center [317, 153] width 35 height 11
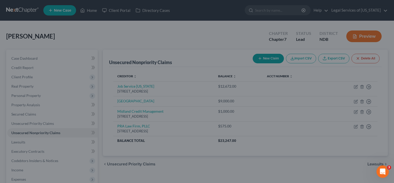
type input "1,467.00"
type input "0"
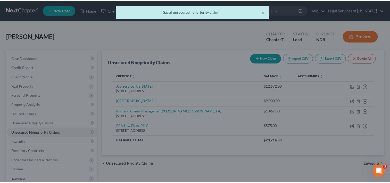
scroll to position [0, 0]
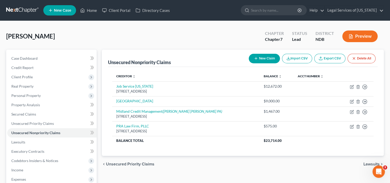
click at [264, 57] on button "New Claim" at bounding box center [264, 59] width 31 height 10
select select "0"
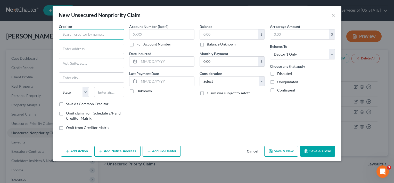
paste input "Balm of Gilead Clinic"
type input "Balm of Gilead Clinic"
paste input "[STREET_ADDRESS]"
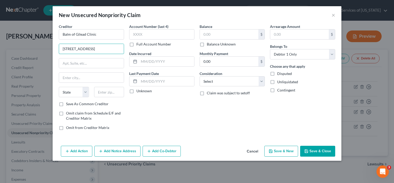
type input "[STREET_ADDRESS]"
click at [111, 91] on input "text" at bounding box center [109, 92] width 30 height 10
type input "56721"
type input "East Grand Forks"
select select "24"
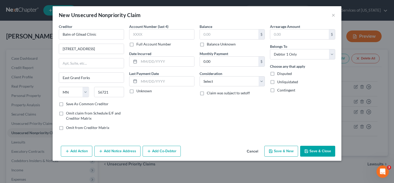
click at [66, 105] on label "Save As Common Creditor" at bounding box center [87, 103] width 43 height 5
click at [68, 104] on input "Save As Common Creditor" at bounding box center [69, 102] width 3 height 3
checkbox input "true"
click at [217, 34] on input "text" at bounding box center [229, 34] width 59 height 10
type input "971"
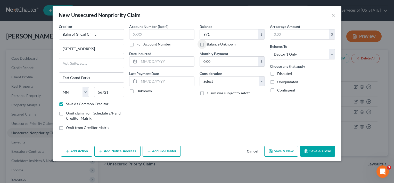
click at [308, 150] on icon "button" at bounding box center [306, 151] width 4 height 4
checkbox input "false"
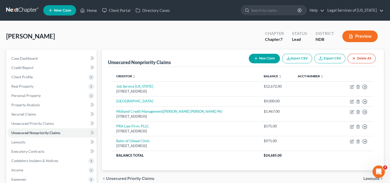
click at [266, 57] on button "New Claim" at bounding box center [264, 59] width 31 height 10
select select "0"
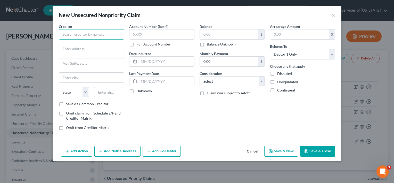
click at [94, 32] on input "text" at bounding box center [91, 34] width 65 height 10
paste input "[US_STATE] Department of Revenue"
type input "[US_STATE] Department of Revenue"
paste input "Mail Station 0015"
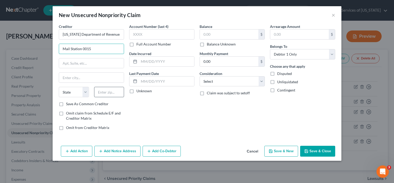
type input "Mail Station 0015"
paste input "[STREET_ADDRESS][PERSON_NAME]"
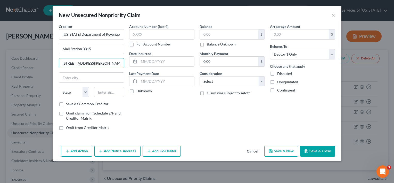
type input "[STREET_ADDRESS][PERSON_NAME]"
paste input "55146"
type input "55146"
type input "Saint [PERSON_NAME]"
select select "24"
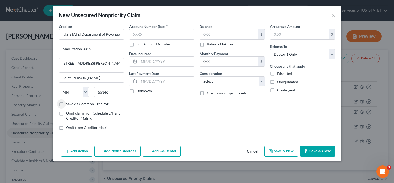
click at [66, 102] on label "Save As Common Creditor" at bounding box center [87, 103] width 43 height 5
click at [68, 102] on input "Save As Common Creditor" at bounding box center [69, 102] width 3 height 3
checkbox input "true"
click at [119, 92] on input "55146" at bounding box center [109, 92] width 30 height 10
type input "55146-0015"
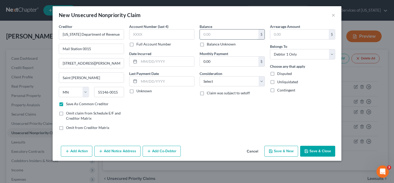
click at [211, 30] on input "text" at bounding box center [229, 34] width 59 height 10
type input "173"
click at [313, 153] on button "Save & Close" at bounding box center [317, 150] width 35 height 11
checkbox input "false"
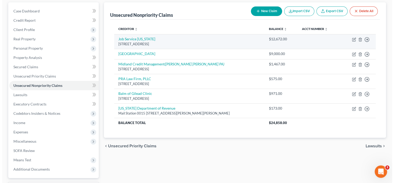
scroll to position [52, 0]
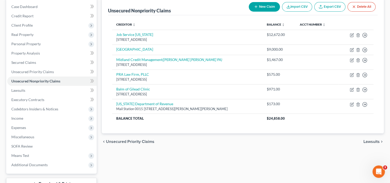
click at [266, 8] on button "New Claim" at bounding box center [264, 7] width 31 height 10
select select "0"
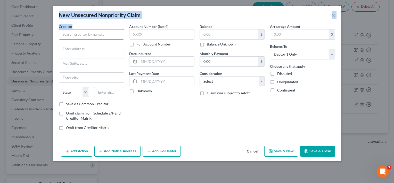
click at [114, 37] on input "text" at bounding box center [91, 34] width 65 height 10
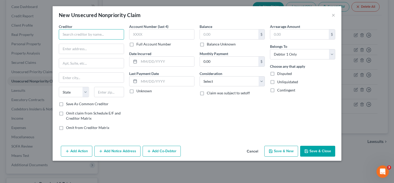
click at [102, 35] on input "text" at bounding box center [91, 34] width 65 height 10
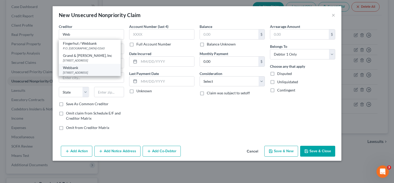
click at [74, 75] on div "[STREET_ADDRESS]" at bounding box center [90, 72] width 54 height 4
type input "Webbank"
type input "[STREET_ADDRESS]"
type input "[GEOGRAPHIC_DATA]"
select select "46"
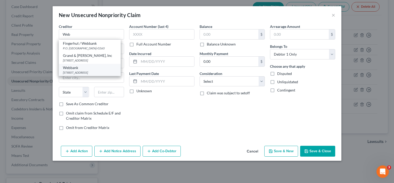
type input "84111"
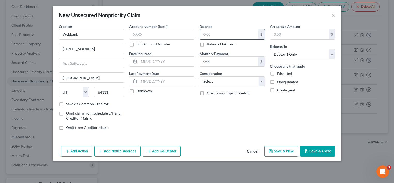
click at [209, 34] on input "text" at bounding box center [229, 34] width 59 height 10
type input "1,467"
click at [107, 151] on button "Add Notice Address" at bounding box center [117, 150] width 46 height 11
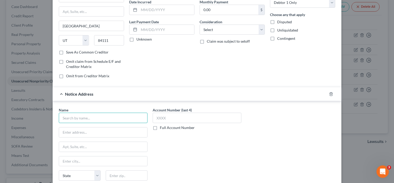
click at [90, 118] on input "text" at bounding box center [103, 117] width 89 height 10
type input "N"
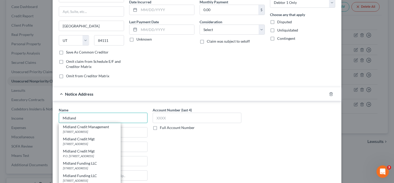
scroll to position [77, 0]
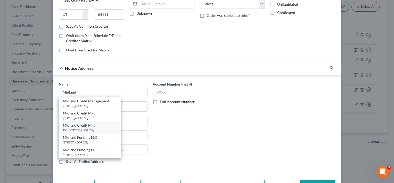
click at [75, 126] on div "Midland Credit Mgt" at bounding box center [90, 125] width 54 height 5
type input "Midland Credit Mgt"
type input "P.O. Box 939069"
type input "[GEOGRAPHIC_DATA]"
select select "4"
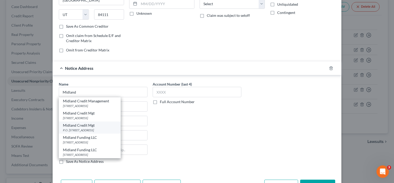
type input "92193"
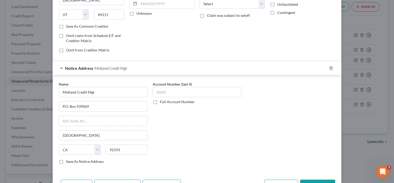
scroll to position [94, 0]
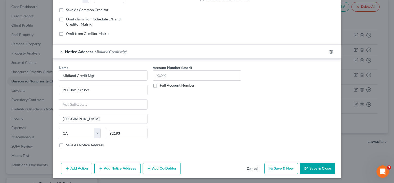
click at [321, 170] on button "Save & Close" at bounding box center [317, 168] width 35 height 11
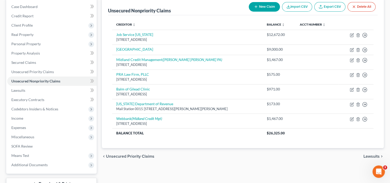
click at [260, 8] on button "New Claim" at bounding box center [264, 7] width 31 height 10
select select "0"
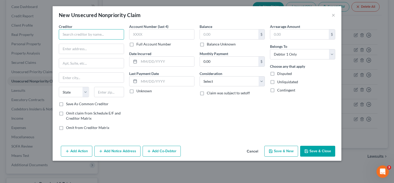
click at [108, 30] on input "text" at bounding box center [91, 34] width 65 height 10
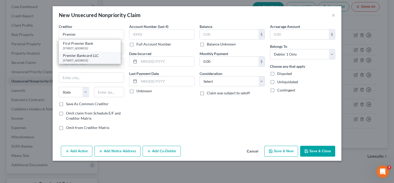
click at [89, 57] on div "Premier Bankcard LLC" at bounding box center [90, 55] width 54 height 5
type input "Premier Bankcard LLC"
type input "PO Box 5524"
type input "[GEOGRAPHIC_DATA]"
select select "43"
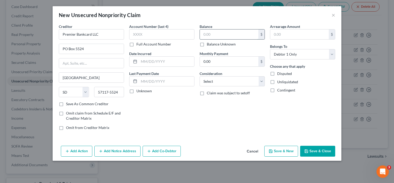
click at [216, 33] on input "text" at bounding box center [229, 34] width 59 height 10
click at [321, 152] on button "Save & Close" at bounding box center [317, 150] width 35 height 11
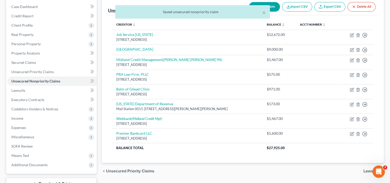
click at [276, 5] on div "× Saved unsecured nonpriority claim" at bounding box center [192, 13] width 390 height 16
click at [272, 4] on button "New Claim" at bounding box center [264, 7] width 31 height 10
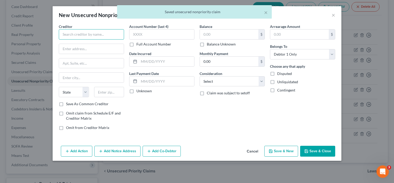
click at [106, 34] on input "text" at bounding box center [91, 34] width 65 height 10
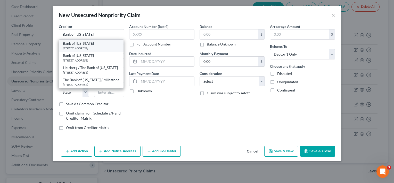
click at [95, 50] on div "Bank of [US_STATE] [STREET_ADDRESS]" at bounding box center [91, 45] width 65 height 12
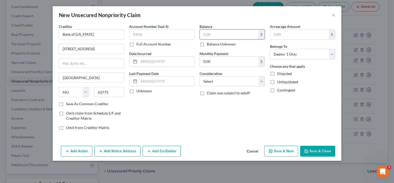
click at [235, 32] on input "text" at bounding box center [229, 34] width 59 height 10
click at [123, 148] on button "Add Notice Address" at bounding box center [117, 150] width 46 height 11
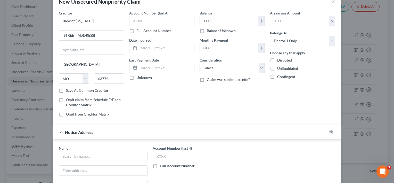
scroll to position [26, 0]
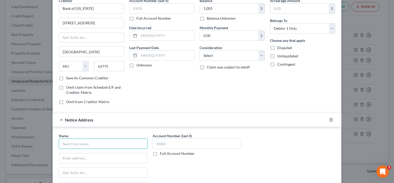
click at [105, 144] on input "text" at bounding box center [103, 143] width 89 height 10
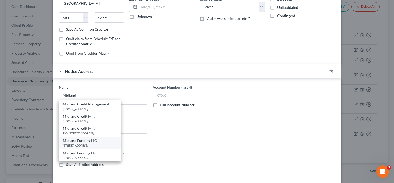
scroll to position [77, 0]
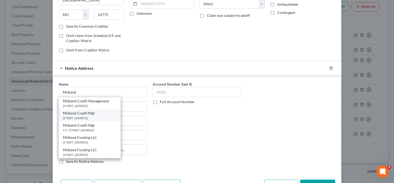
click at [88, 118] on div "[STREET_ADDRESS]" at bounding box center [90, 118] width 54 height 4
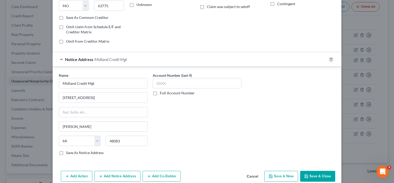
scroll to position [94, 0]
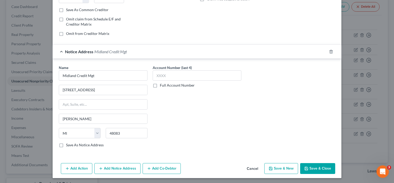
click at [308, 167] on button "Save & Close" at bounding box center [317, 168] width 35 height 11
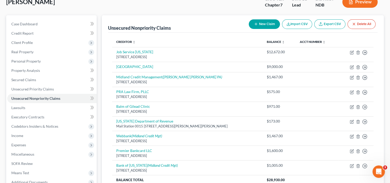
scroll to position [26, 0]
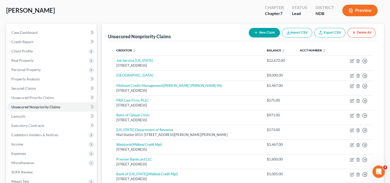
click at [267, 31] on button "New Claim" at bounding box center [264, 33] width 31 height 10
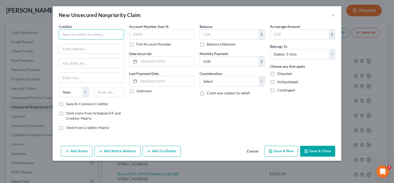
click at [104, 31] on input "text" at bounding box center [91, 34] width 65 height 10
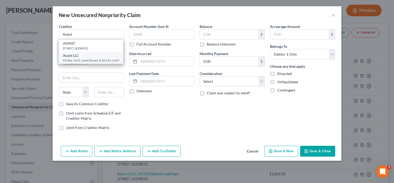
click at [75, 58] on div "Avant LLC" at bounding box center [91, 55] width 56 height 5
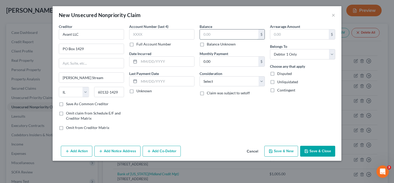
click at [231, 30] on input "text" at bounding box center [229, 34] width 59 height 10
click at [311, 151] on button "Save & Close" at bounding box center [317, 150] width 35 height 11
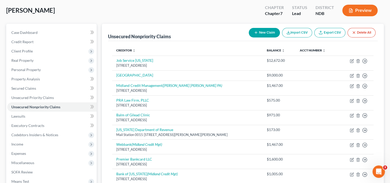
click at [270, 30] on button "New Claim" at bounding box center [264, 33] width 31 height 10
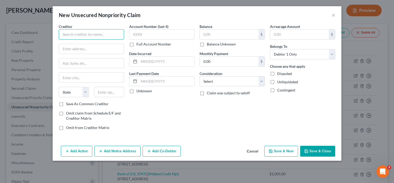
click at [118, 35] on input "text" at bounding box center [91, 34] width 65 height 10
click at [214, 34] on input "text" at bounding box center [229, 34] width 59 height 10
drag, startPoint x: 328, startPoint y: 150, endPoint x: 322, endPoint y: 150, distance: 6.0
click at [327, 150] on button "Save & Close" at bounding box center [317, 150] width 35 height 11
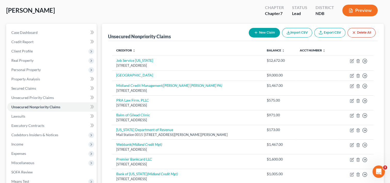
click at [263, 34] on button "New Claim" at bounding box center [264, 33] width 31 height 10
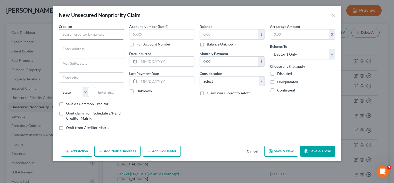
click at [112, 32] on input "text" at bounding box center [91, 34] width 65 height 10
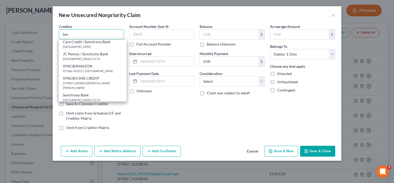
scroll to position [52, 0]
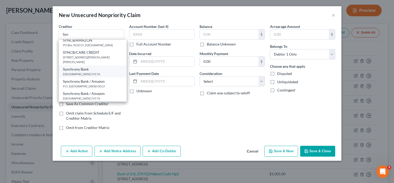
click at [86, 72] on div "[GEOGRAPHIC_DATA] 19176" at bounding box center [93, 74] width 60 height 4
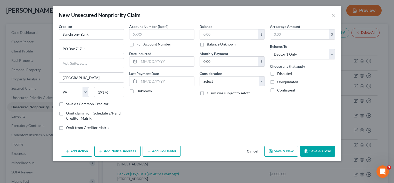
scroll to position [0, 0]
click at [205, 36] on input "text" at bounding box center [229, 34] width 59 height 10
click at [319, 152] on button "Save & Close" at bounding box center [317, 150] width 35 height 11
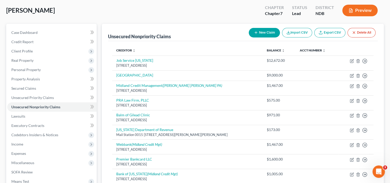
click at [266, 32] on button "New Claim" at bounding box center [264, 33] width 31 height 10
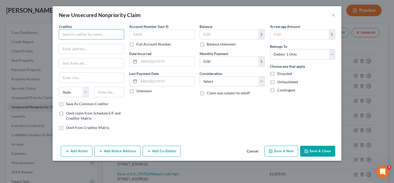
click at [101, 36] on input "text" at bounding box center [91, 34] width 65 height 10
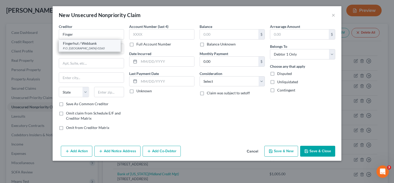
click at [87, 46] on div "P.O. [GEOGRAPHIC_DATA]-0260" at bounding box center [90, 48] width 54 height 4
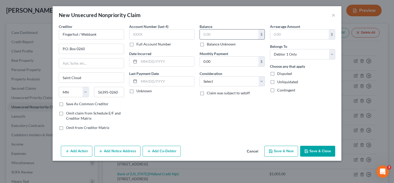
click at [227, 30] on input "text" at bounding box center [229, 34] width 59 height 10
click at [118, 152] on button "Add Notice Address" at bounding box center [117, 150] width 46 height 11
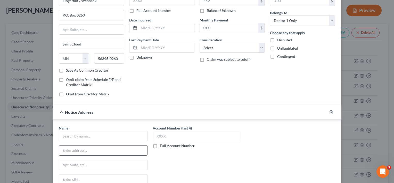
scroll to position [77, 0]
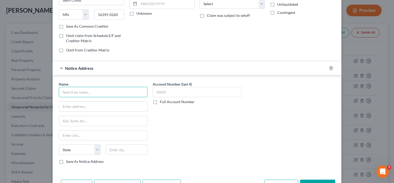
click at [111, 94] on input "text" at bounding box center [103, 92] width 89 height 10
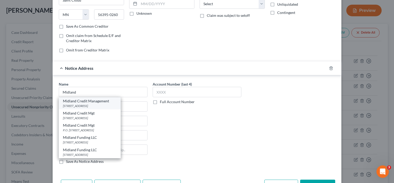
click at [102, 101] on div "Midland Credit Management" at bounding box center [90, 100] width 54 height 5
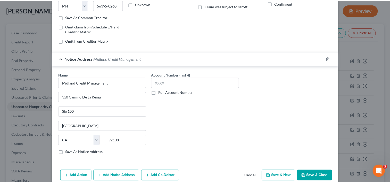
scroll to position [94, 0]
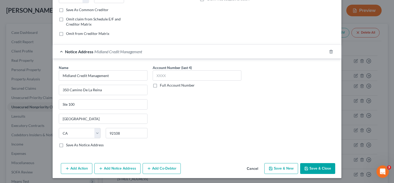
click at [311, 165] on button "Save & Close" at bounding box center [317, 168] width 35 height 11
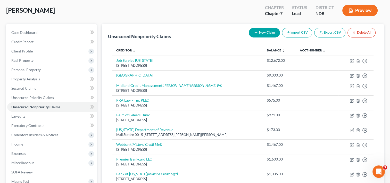
click at [270, 32] on button "New Claim" at bounding box center [264, 33] width 31 height 10
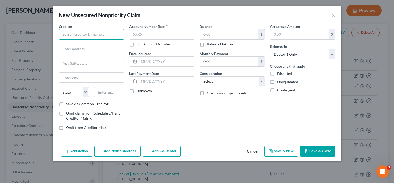
click at [115, 33] on input "text" at bounding box center [91, 34] width 65 height 10
paste input "[STREET_ADDRESS]"
click at [97, 90] on input "text" at bounding box center [109, 92] width 30 height 10
click at [66, 112] on label "Omit claim from Schedule E/F and Creditor Matrix" at bounding box center [95, 115] width 58 height 10
click at [68, 112] on input "Omit claim from Schedule E/F and Creditor Matrix" at bounding box center [69, 111] width 3 height 3
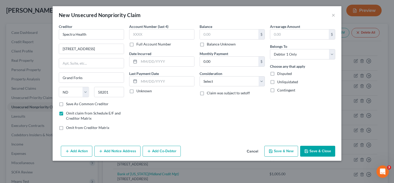
click at [66, 105] on label "Save As Common Creditor" at bounding box center [87, 103] width 43 height 5
click at [68, 104] on input "Save As Common Creditor" at bounding box center [69, 102] width 3 height 3
click at [66, 112] on label "Omit claim from Schedule E/F and Creditor Matrix" at bounding box center [95, 115] width 58 height 10
click at [68, 112] on input "Omit claim from Schedule E/F and Creditor Matrix" at bounding box center [69, 111] width 3 height 3
drag, startPoint x: 203, startPoint y: 35, endPoint x: 225, endPoint y: 27, distance: 23.5
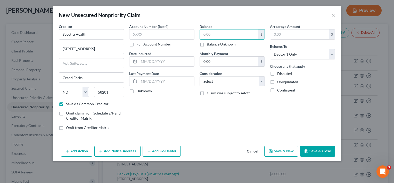
click at [204, 35] on input "text" at bounding box center [229, 34] width 59 height 10
click at [318, 148] on button "Save & Close" at bounding box center [317, 150] width 35 height 11
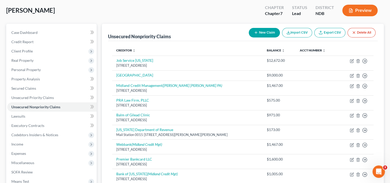
click at [265, 34] on button "New Claim" at bounding box center [264, 33] width 31 height 10
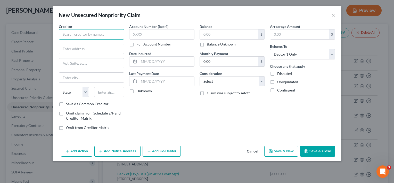
click at [93, 36] on input "text" at bounding box center [91, 34] width 65 height 10
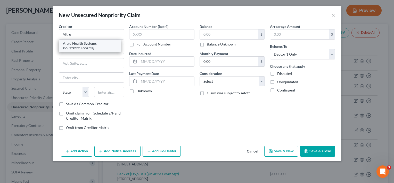
click at [87, 42] on div "Altru Health Systems" at bounding box center [90, 43] width 54 height 5
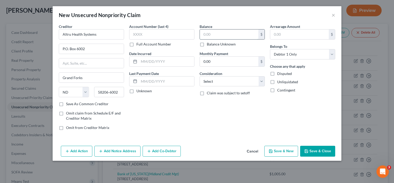
click at [211, 35] on input "text" at bounding box center [229, 34] width 59 height 10
click at [322, 149] on button "Save & Close" at bounding box center [317, 150] width 35 height 11
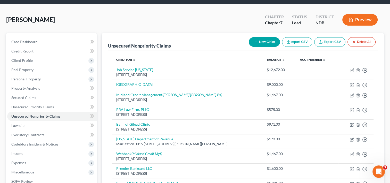
scroll to position [10, 0]
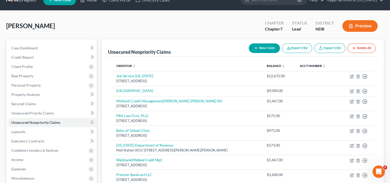
click at [268, 47] on button "New Claim" at bounding box center [264, 48] width 31 height 10
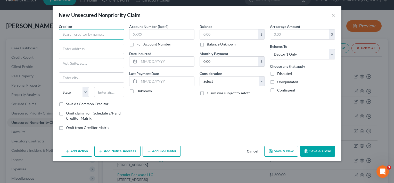
click at [112, 37] on input "text" at bounding box center [91, 34] width 65 height 10
click at [111, 36] on input "text" at bounding box center [91, 34] width 65 height 10
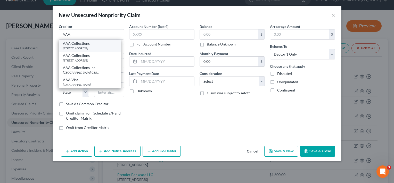
click at [105, 46] on div "[STREET_ADDRESS]" at bounding box center [90, 48] width 54 height 4
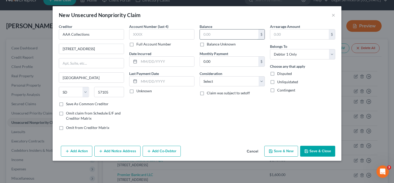
click at [211, 34] on input "text" at bounding box center [229, 34] width 59 height 10
click at [327, 147] on button "Save & Close" at bounding box center [317, 150] width 35 height 11
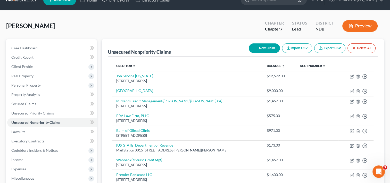
click at [262, 45] on button "New Claim" at bounding box center [264, 48] width 31 height 10
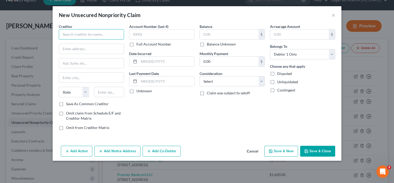
click at [95, 34] on input "text" at bounding box center [91, 34] width 65 height 10
click at [87, 47] on input "text" at bounding box center [91, 49] width 65 height 10
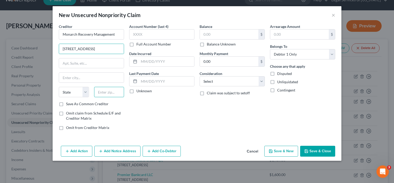
click at [100, 93] on input "text" at bounding box center [109, 92] width 30 height 10
click at [66, 103] on label "Save As Common Creditor" at bounding box center [87, 103] width 43 height 5
click at [68, 103] on input "Save As Common Creditor" at bounding box center [69, 102] width 3 height 3
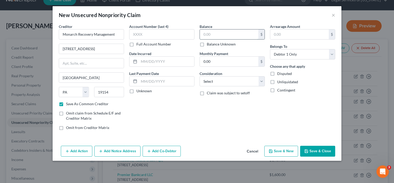
click at [217, 33] on input "text" at bounding box center [229, 34] width 59 height 10
click at [323, 151] on button "Save & Close" at bounding box center [317, 150] width 35 height 11
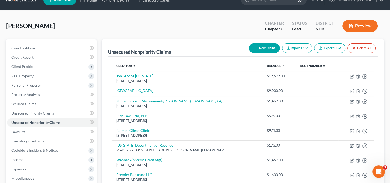
click at [263, 49] on button "New Claim" at bounding box center [264, 48] width 31 height 10
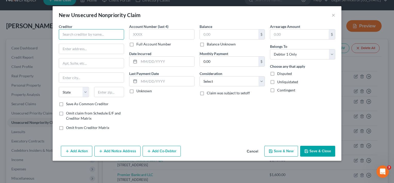
click at [117, 37] on input "text" at bounding box center [91, 34] width 65 height 10
click at [82, 32] on input "Direct" at bounding box center [91, 34] width 65 height 10
click at [77, 50] on input "text" at bounding box center [91, 49] width 65 height 10
click at [118, 94] on input "text" at bounding box center [109, 92] width 30 height 10
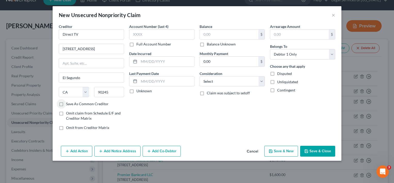
click at [66, 104] on label "Save As Common Creditor" at bounding box center [87, 103] width 43 height 5
click at [68, 104] on input "Save As Common Creditor" at bounding box center [69, 102] width 3 height 3
click at [237, 30] on input "text" at bounding box center [229, 34] width 59 height 10
drag, startPoint x: 315, startPoint y: 150, endPoint x: 311, endPoint y: 137, distance: 14.4
click at [315, 150] on button "Save & Close" at bounding box center [317, 150] width 35 height 11
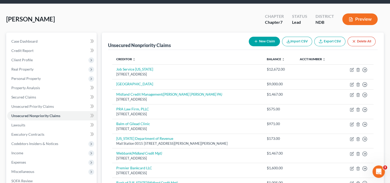
scroll to position [0, 0]
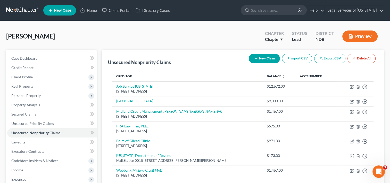
click at [263, 59] on button "New Claim" at bounding box center [264, 59] width 31 height 10
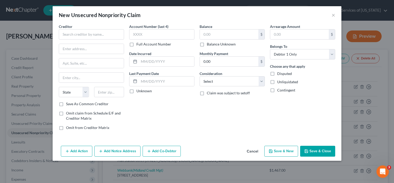
click at [109, 29] on div "Creditor *" at bounding box center [91, 32] width 65 height 16
click at [109, 30] on input "text" at bounding box center [91, 34] width 65 height 10
click at [234, 29] on div "$" at bounding box center [232, 34] width 65 height 10
click at [243, 32] on input "text" at bounding box center [229, 34] width 59 height 10
click at [264, 82] on select "Select Cable / Satellite Services Collection Agency Credit Card Debt Debt Couns…" at bounding box center [232, 81] width 65 height 10
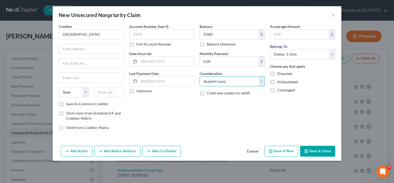
click at [200, 76] on select "Select Cable / Satellite Services Collection Agency Credit Card Debt Debt Couns…" at bounding box center [232, 81] width 65 height 10
click at [312, 150] on button "Save & Close" at bounding box center [317, 150] width 35 height 11
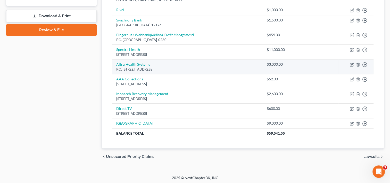
scroll to position [219, 0]
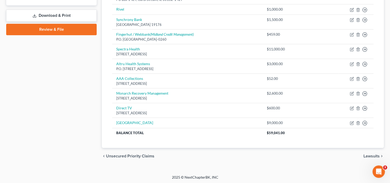
click at [375, 156] on span "Lawsuits" at bounding box center [372, 156] width 16 height 4
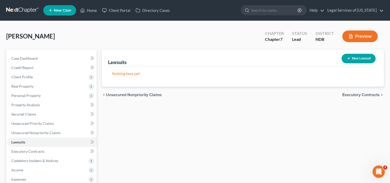
click at [356, 56] on button "New Lawsuit" at bounding box center [359, 59] width 34 height 10
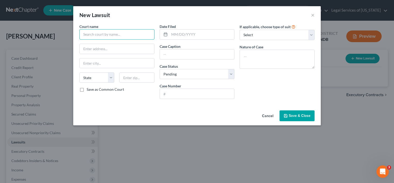
click at [115, 34] on input "text" at bounding box center [116, 34] width 75 height 10
click at [181, 33] on input "text" at bounding box center [201, 34] width 65 height 10
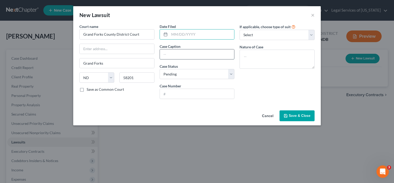
drag, startPoint x: 168, startPoint y: 54, endPoint x: 172, endPoint y: 56, distance: 4.3
click at [168, 54] on input "text" at bounding box center [197, 54] width 75 height 10
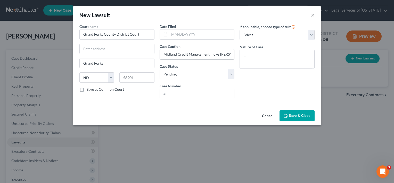
click at [229, 54] on input "Midland Credit Management Inc vs [PERSON_NAME]" at bounding box center [197, 54] width 75 height 10
click at [312, 35] on select "Select Repossession Garnishment Foreclosure Attached, Seized, Or Levied Other" at bounding box center [277, 35] width 75 height 10
click at [311, 35] on select "Select Repossession Garnishment Foreclosure Attached, Seized, Or Levied Other" at bounding box center [277, 35] width 75 height 10
click at [240, 30] on select "Select Repossession Garnishment Foreclosure Attached, Seized, Or Levied Other" at bounding box center [277, 35] width 75 height 10
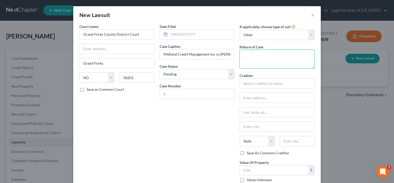
click at [274, 60] on textarea at bounding box center [277, 59] width 75 height 19
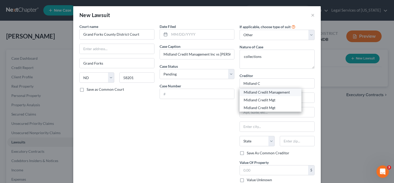
click at [283, 92] on div "Midland Credit Management" at bounding box center [271, 92] width 54 height 5
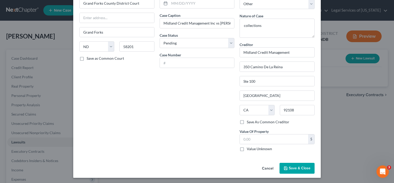
scroll to position [31, 0]
click at [299, 167] on span "Save & Close" at bounding box center [300, 167] width 22 height 4
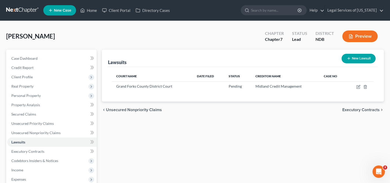
click at [349, 108] on span "Executory Contracts" at bounding box center [361, 110] width 37 height 4
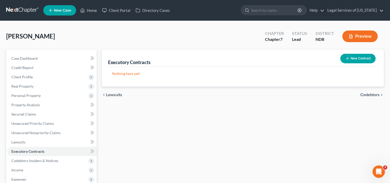
click at [369, 94] on span "Codebtors" at bounding box center [370, 95] width 19 height 4
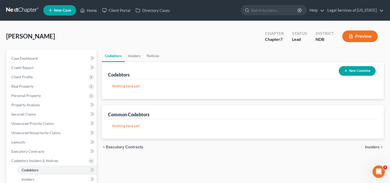
click at [370, 147] on span "Insiders" at bounding box center [372, 147] width 15 height 4
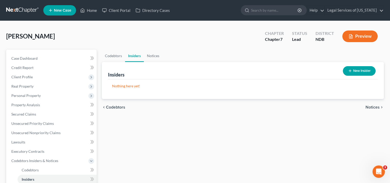
click at [372, 106] on span "Notices" at bounding box center [373, 107] width 14 height 4
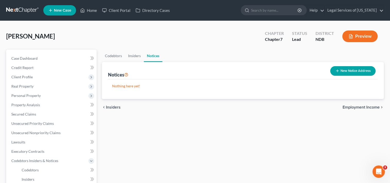
click at [357, 105] on span "Employment Income" at bounding box center [361, 107] width 37 height 4
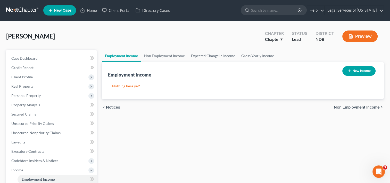
click at [366, 72] on button "New Income" at bounding box center [359, 71] width 33 height 10
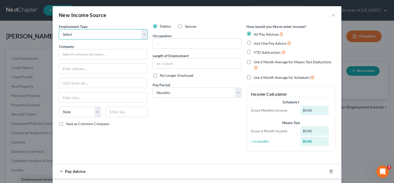
click at [142, 36] on select "Select Full or [DEMOGRAPHIC_DATA] Employment Self Employment" at bounding box center [103, 34] width 89 height 10
click at [59, 29] on select "Select Full or [DEMOGRAPHIC_DATA] Employment Self Employment" at bounding box center [103, 34] width 89 height 10
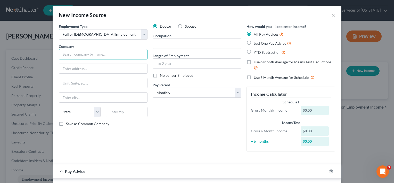
click at [94, 54] on input "text" at bounding box center [103, 54] width 89 height 10
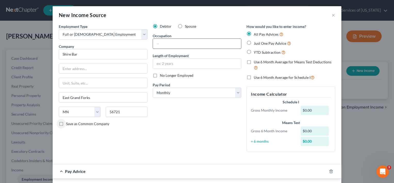
click at [181, 43] on input "text" at bounding box center [197, 44] width 88 height 10
click at [236, 94] on select "Select Monthly Twice Monthly Every Other Week Weekly" at bounding box center [197, 92] width 89 height 10
click at [153, 87] on select "Select Monthly Twice Monthly Every Other Week Weekly" at bounding box center [197, 92] width 89 height 10
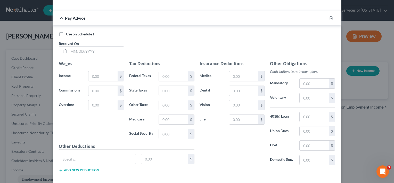
scroll to position [155, 0]
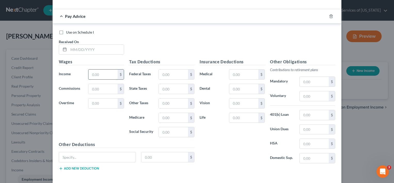
click at [92, 72] on input "text" at bounding box center [102, 74] width 29 height 10
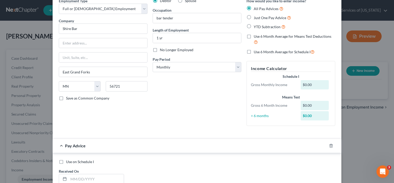
scroll to position [26, 0]
click at [78, 104] on div "Employment Type * Select Full or [DEMOGRAPHIC_DATA] Employment Self Employment …" at bounding box center [103, 64] width 94 height 132
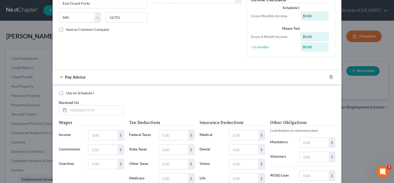
scroll to position [103, 0]
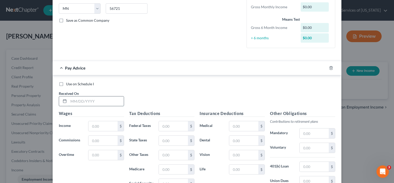
click at [69, 100] on input "text" at bounding box center [96, 101] width 55 height 10
click at [102, 123] on input "text" at bounding box center [102, 126] width 29 height 10
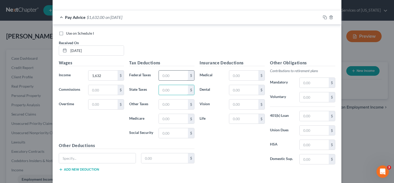
scroll to position [155, 0]
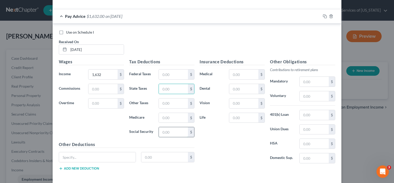
click at [170, 131] on input "text" at bounding box center [173, 132] width 29 height 10
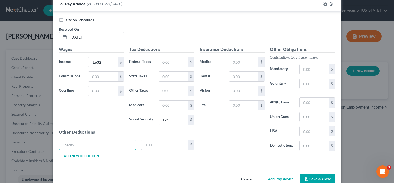
scroll to position [178, 0]
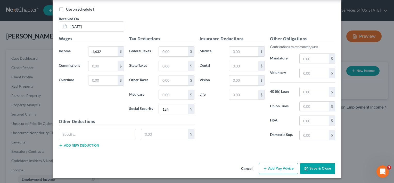
click at [319, 167] on button "Save & Close" at bounding box center [317, 168] width 35 height 11
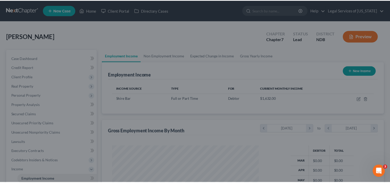
scroll to position [257836, 257769]
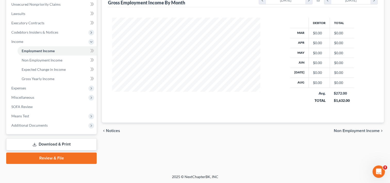
click at [347, 130] on span "Non Employment Income" at bounding box center [357, 130] width 46 height 4
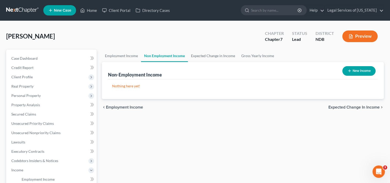
click at [353, 71] on button "New Income" at bounding box center [359, 71] width 33 height 10
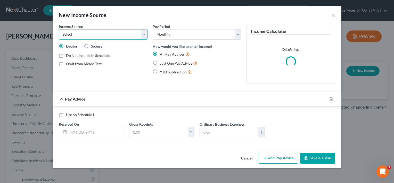
click at [81, 34] on select "Select Unemployment Disability (from employer) Pension Retirement Social Securi…" at bounding box center [103, 34] width 89 height 10
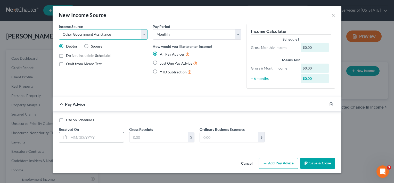
click at [59, 29] on select "Select Unemployment Disability (from employer) Pension Retirement Social Securi…" at bounding box center [103, 34] width 89 height 10
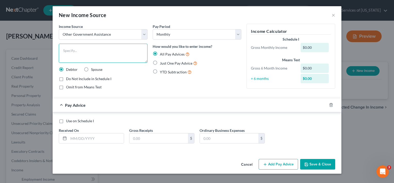
click at [81, 52] on textarea at bounding box center [103, 53] width 89 height 19
click at [105, 134] on input "text" at bounding box center [96, 138] width 55 height 10
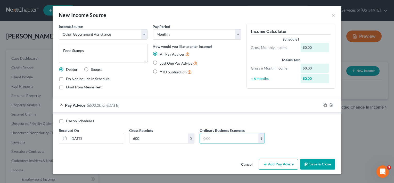
click at [311, 165] on button "Save & Close" at bounding box center [317, 164] width 35 height 11
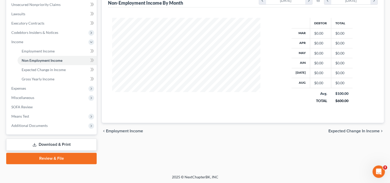
scroll to position [128, 0]
click at [338, 130] on span "Expected Change in Income" at bounding box center [354, 130] width 51 height 4
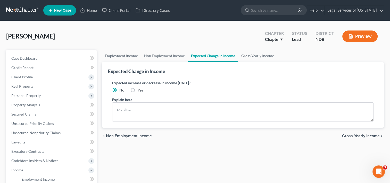
click at [361, 135] on span "Gross Yearly Income" at bounding box center [361, 136] width 38 height 4
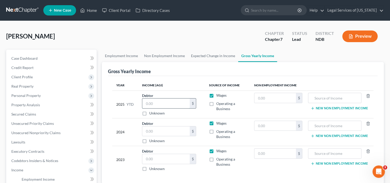
click at [154, 103] on input "text" at bounding box center [165, 103] width 47 height 10
click at [162, 132] on input "text" at bounding box center [165, 131] width 47 height 10
click at [273, 97] on input "text" at bounding box center [276, 98] width 42 height 10
click at [265, 129] on input "text" at bounding box center [276, 126] width 42 height 10
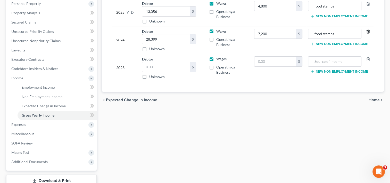
scroll to position [103, 0]
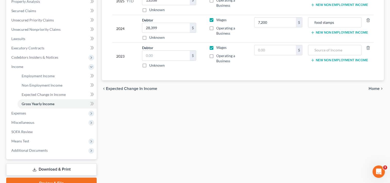
click at [375, 86] on span "Home" at bounding box center [374, 88] width 11 height 4
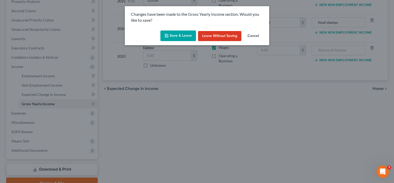
click at [184, 35] on button "Save & Leave" at bounding box center [178, 35] width 36 height 11
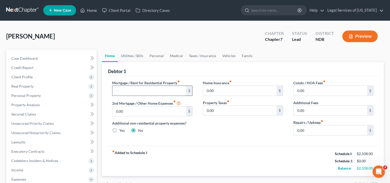
click at [145, 90] on input "text" at bounding box center [149, 91] width 74 height 10
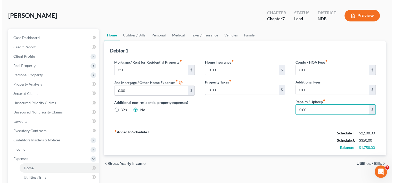
scroll to position [52, 0]
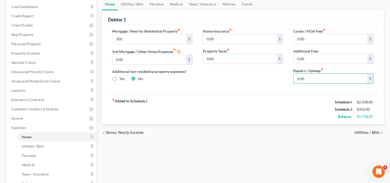
click at [363, 131] on span "Utilities / Bills" at bounding box center [367, 132] width 25 height 4
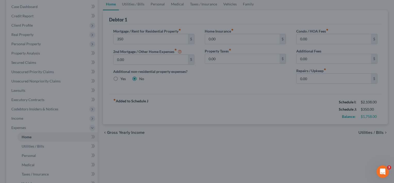
click at [314, 141] on div at bounding box center [197, 91] width 394 height 183
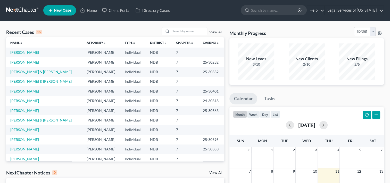
drag, startPoint x: 0, startPoint y: 0, endPoint x: 26, endPoint y: 52, distance: 58.0
click at [26, 52] on link "[PERSON_NAME]" at bounding box center [24, 52] width 29 height 4
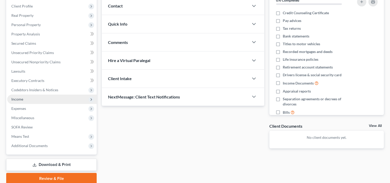
scroll to position [91, 0]
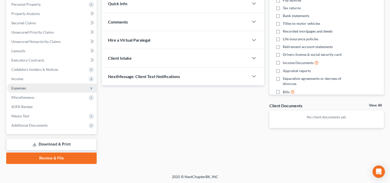
click at [17, 89] on span "Expenses" at bounding box center [18, 88] width 15 height 4
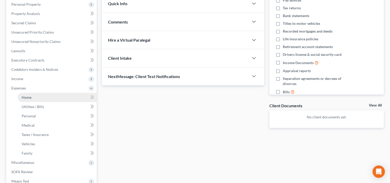
click at [26, 99] on link "Home" at bounding box center [57, 97] width 79 height 9
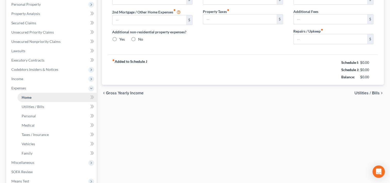
type input "0.00"
radio input "true"
type input "0.00"
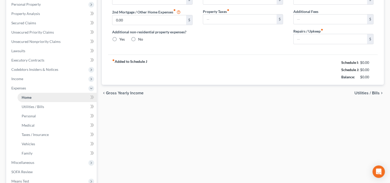
type input "0.00"
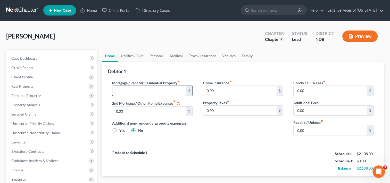
click at [135, 90] on input "text" at bounding box center [149, 91] width 74 height 10
type input "350"
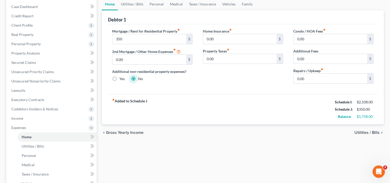
click at [363, 132] on span "Utilities / Bills" at bounding box center [367, 132] width 25 height 4
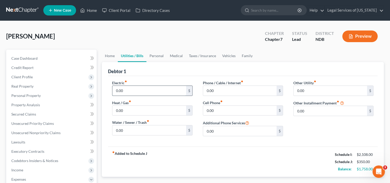
click at [151, 92] on input "0.00" at bounding box center [149, 91] width 74 height 10
type input "96"
type input "132"
type input "180"
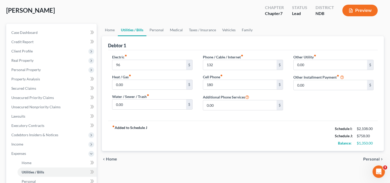
click at [372, 159] on span "Personal" at bounding box center [371, 159] width 17 height 4
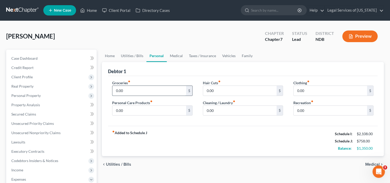
click at [130, 91] on input "0.00" at bounding box center [149, 91] width 74 height 10
type input "600"
type input "60"
type input "50"
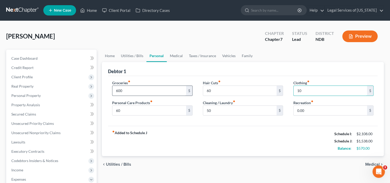
type input "1"
type input "50"
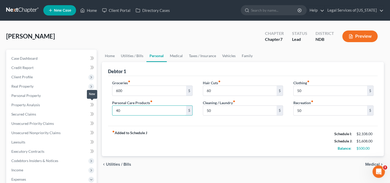
type input "40"
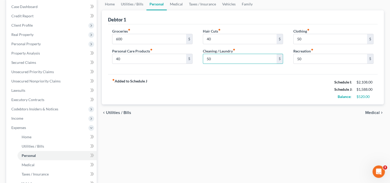
click at [374, 110] on span "Medical" at bounding box center [372, 112] width 14 height 4
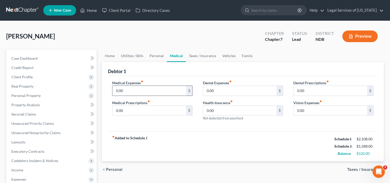
click at [149, 90] on input "0.00" at bounding box center [149, 91] width 74 height 10
type input "150"
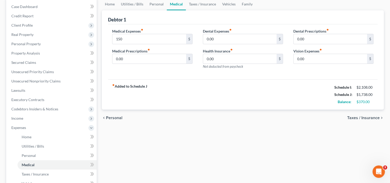
click at [359, 118] on span "Taxes / Insurance" at bounding box center [363, 118] width 32 height 4
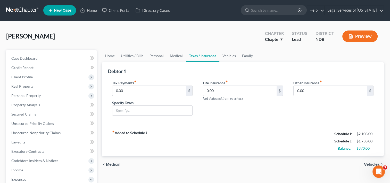
click at [371, 164] on span "Vehicles" at bounding box center [372, 164] width 16 height 4
click at [371, 164] on div "chevron_left Medical Vehicles chevron_right" at bounding box center [243, 164] width 282 height 17
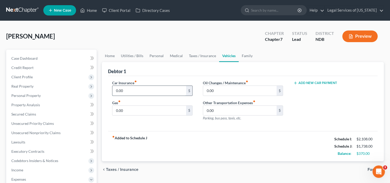
click at [142, 92] on input "0.00" at bounding box center [149, 91] width 74 height 10
type input "125"
type input "180"
type input "30"
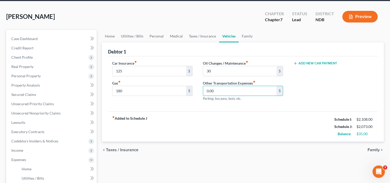
scroll to position [52, 0]
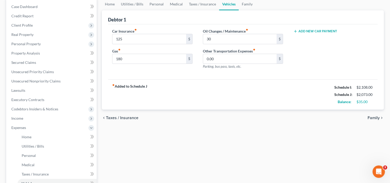
click at [379, 119] on span "Family" at bounding box center [374, 118] width 12 height 4
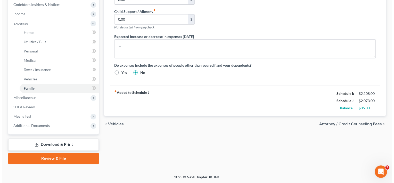
scroll to position [156, 0]
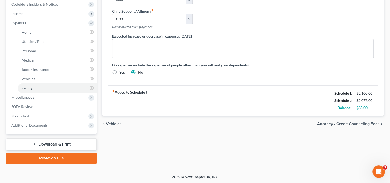
click at [353, 123] on span "Attorney / Credit Counseling Fees" at bounding box center [348, 123] width 63 height 4
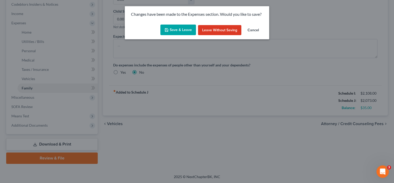
click at [174, 28] on button "Save & Leave" at bounding box center [178, 30] width 36 height 11
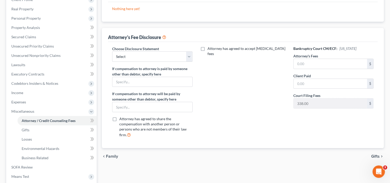
scroll to position [77, 0]
click at [192, 53] on select "Select Disclosure of Compensation of Attorney for Debtor(s)" at bounding box center [152, 56] width 80 height 10
select select "0"
click at [112, 51] on select "Select Disclosure of Compensation of Attorney for Debtor(s)" at bounding box center [152, 56] width 80 height 10
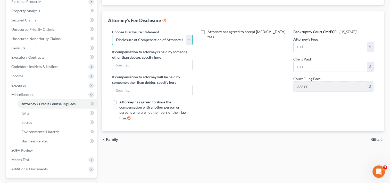
scroll to position [103, 0]
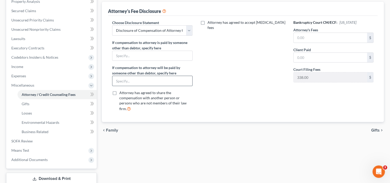
click at [154, 82] on input "text" at bounding box center [152, 81] width 80 height 10
type input "Petitioner is represented pro bono by Legal Services of North Dakota"
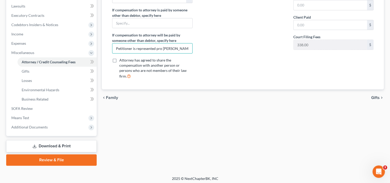
scroll to position [137, 0]
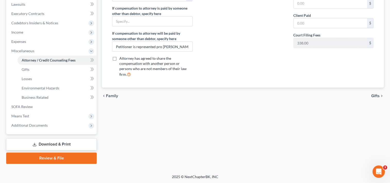
click at [378, 94] on span "Gifts" at bounding box center [375, 96] width 9 height 4
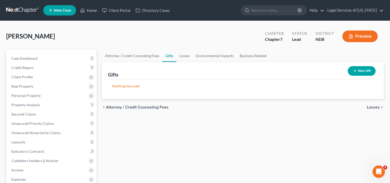
click at [373, 105] on span "Losses" at bounding box center [373, 107] width 13 height 4
click at [363, 107] on span "Environmental Hazards" at bounding box center [358, 107] width 43 height 4
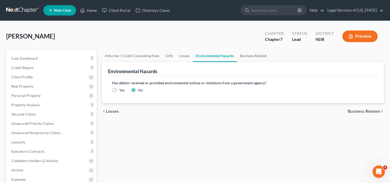
click at [365, 110] on span "Business Related" at bounding box center [364, 111] width 32 height 4
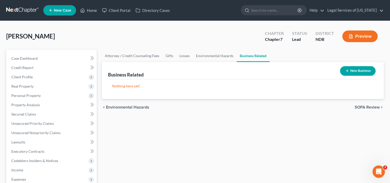
click at [371, 106] on span "SOFA Review" at bounding box center [367, 107] width 25 height 4
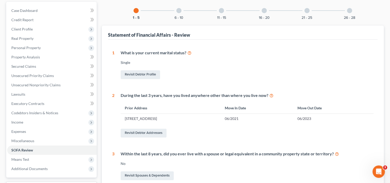
scroll to position [26, 0]
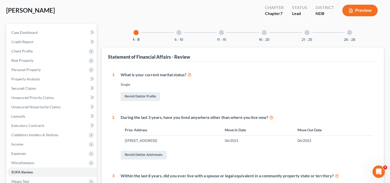
click at [177, 32] on div at bounding box center [178, 32] width 5 height 5
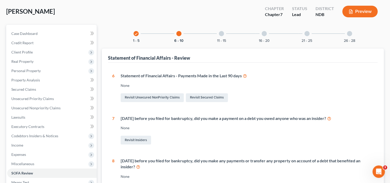
scroll to position [0, 0]
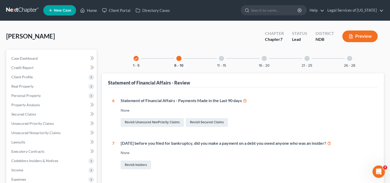
click at [223, 59] on div at bounding box center [221, 58] width 5 height 5
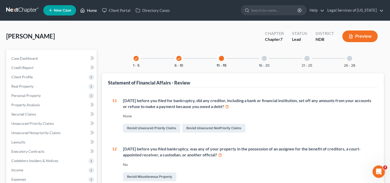
click at [88, 13] on link "Home" at bounding box center [89, 10] width 22 height 9
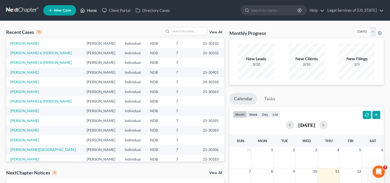
scroll to position [35, 0]
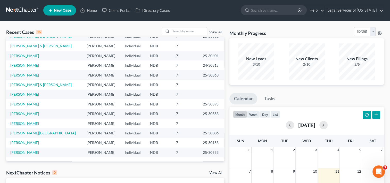
click at [21, 123] on link "[PERSON_NAME]" at bounding box center [24, 123] width 29 height 4
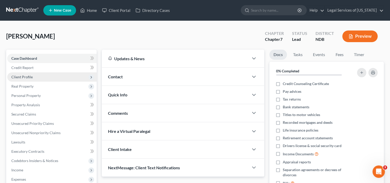
click at [21, 78] on span "Client Profile" at bounding box center [21, 77] width 21 height 4
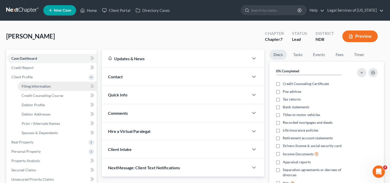
click at [32, 84] on span "Filing Information" at bounding box center [36, 86] width 29 height 4
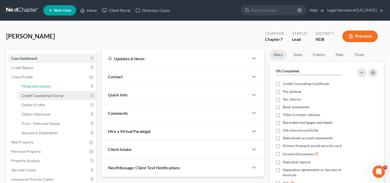
select select "1"
select select "0"
select select "29"
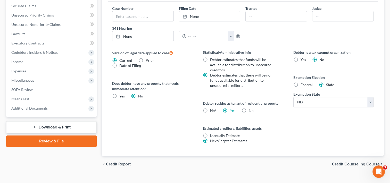
scroll to position [172, 0]
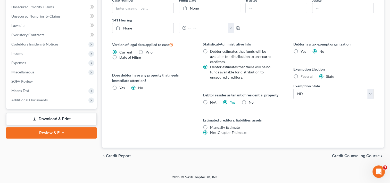
click at [338, 157] on span "Credit Counseling Course" at bounding box center [356, 155] width 48 height 4
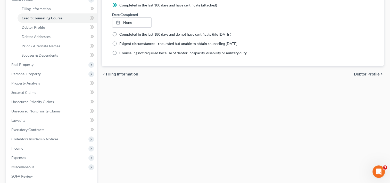
click at [367, 74] on span "Debtor Profile" at bounding box center [367, 74] width 26 height 4
select select "0"
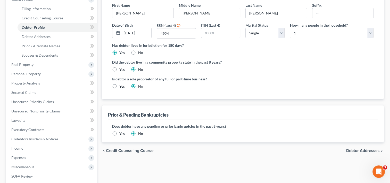
scroll to position [103, 0]
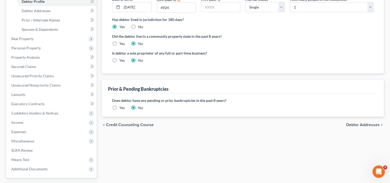
click at [350, 125] on span "Debtor Addresses" at bounding box center [363, 125] width 34 height 4
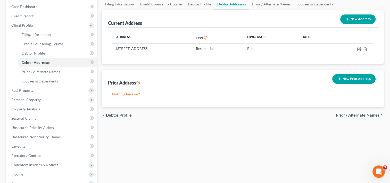
click at [347, 115] on span "Prior / Alternate Names" at bounding box center [358, 115] width 44 height 4
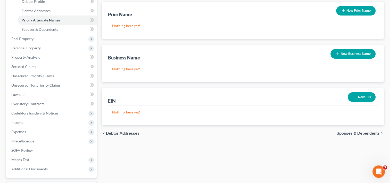
click at [347, 132] on span "Spouses & Dependents" at bounding box center [358, 133] width 43 height 4
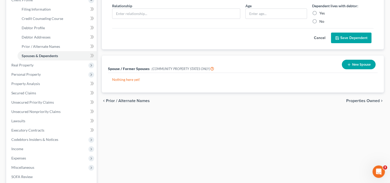
scroll to position [77, 0]
click at [352, 102] on span "Properties Owned" at bounding box center [363, 100] width 34 height 4
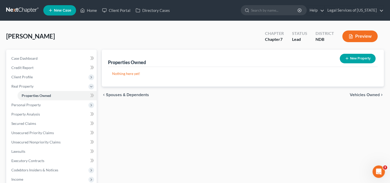
click at [357, 93] on span "Vehicles Owned" at bounding box center [365, 95] width 30 height 4
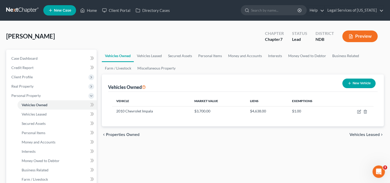
click at [358, 135] on span "Vehicles Leased" at bounding box center [365, 134] width 30 height 4
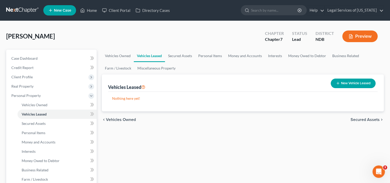
click at [362, 120] on span "Secured Assets" at bounding box center [365, 119] width 29 height 4
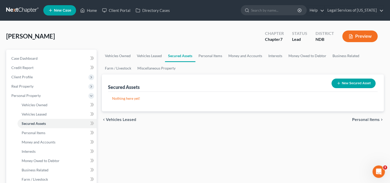
click at [359, 119] on span "Personal Items" at bounding box center [366, 119] width 28 height 4
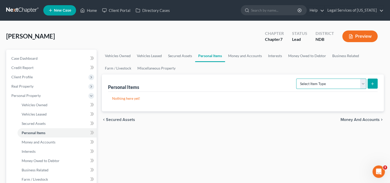
click at [363, 83] on select "Select Item Type Clothing (A/B: 11) Collectibles Of Value (A/B: 8) Electronics …" at bounding box center [331, 83] width 70 height 10
select select "clothing"
click at [297, 78] on select "Select Item Type Clothing (A/B: 11) Collectibles Of Value (A/B: 8) Electronics …" at bounding box center [331, 83] width 70 height 10
click at [370, 83] on button "submit" at bounding box center [373, 83] width 10 height 10
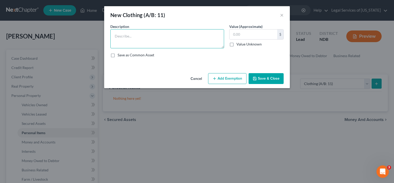
click at [160, 36] on textarea at bounding box center [167, 38] width 114 height 19
type textarea "clothing of petitioner"
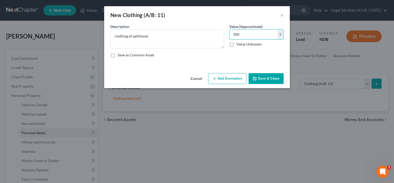
type input "300"
click at [215, 77] on icon "button" at bounding box center [215, 78] width 4 height 4
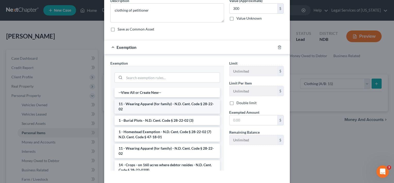
click at [142, 103] on li "11 - Wearing Apparel (for family) - N.D. Cent. Code § 28-22-02" at bounding box center [167, 106] width 105 height 14
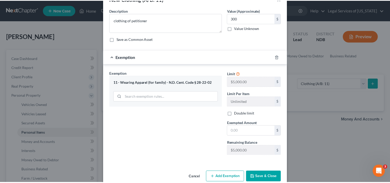
scroll to position [25, 0]
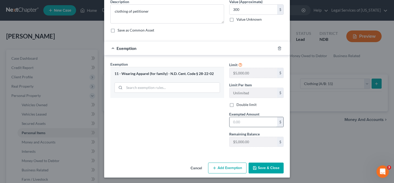
click at [241, 120] on input "text" at bounding box center [254, 122] width 48 height 10
type input "300"
click at [261, 167] on button "Save & Close" at bounding box center [266, 167] width 35 height 11
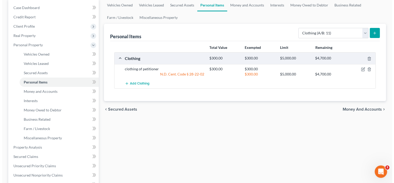
scroll to position [52, 0]
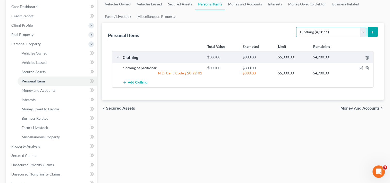
click at [363, 32] on select "Select Item Type Clothing (A/B: 11) Collectibles Of Value (A/B: 8) Electronics …" at bounding box center [331, 32] width 70 height 10
select select "electronics"
click at [297, 27] on select "Select Item Type Clothing (A/B: 11) Collectibles Of Value (A/B: 8) Electronics …" at bounding box center [331, 32] width 70 height 10
click at [371, 32] on icon "submit" at bounding box center [373, 32] width 4 height 4
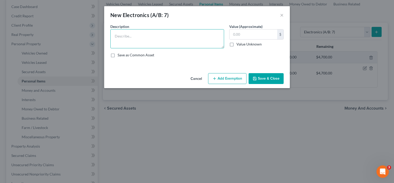
click at [160, 31] on textarea at bounding box center [167, 38] width 114 height 19
type textarea "phone, television, computer,"
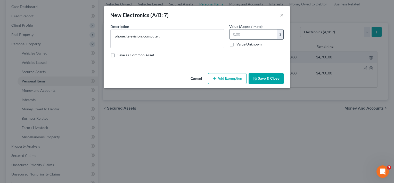
click at [244, 34] on input "text" at bounding box center [254, 34] width 48 height 10
type input "450"
click at [229, 78] on button "Add Exemption" at bounding box center [227, 78] width 38 height 11
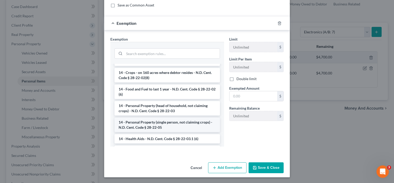
click at [154, 120] on li "14 - Personal Property (single person, not claiming crops) - N.D. Cent. Code § …" at bounding box center [167, 124] width 105 height 14
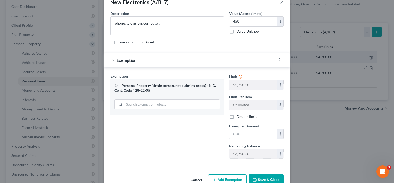
scroll to position [25, 0]
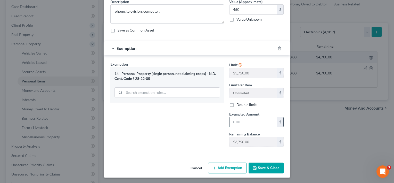
click at [238, 125] on input "text" at bounding box center [254, 122] width 48 height 10
type input "450"
click at [268, 167] on button "Save & Close" at bounding box center [266, 167] width 35 height 11
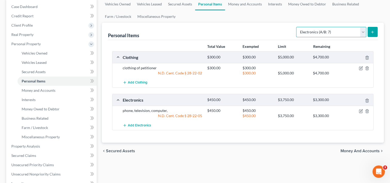
click at [362, 32] on select "Select Item Type Clothing (A/B: 11) Collectibles Of Value (A/B: 8) Electronics …" at bounding box center [331, 32] width 70 height 10
select select "household_goods"
click at [297, 27] on select "Select Item Type Clothing (A/B: 11) Collectibles Of Value (A/B: 8) Electronics …" at bounding box center [331, 32] width 70 height 10
click at [374, 34] on icon "submit" at bounding box center [373, 32] width 4 height 4
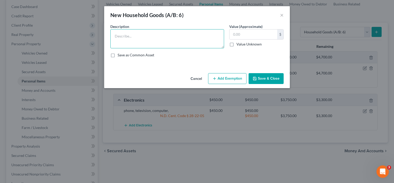
click at [195, 38] on textarea at bounding box center [167, 38] width 114 height 19
type textarea "household goods, furnishings,"
type input "1,500"
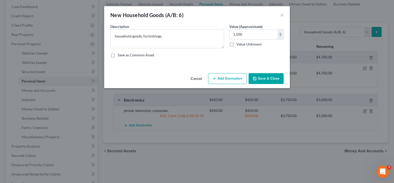
click at [231, 81] on button "Add Exemption" at bounding box center [227, 78] width 38 height 11
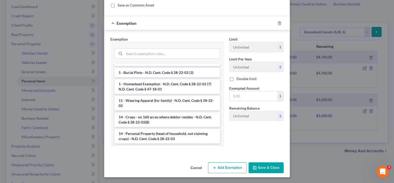
scroll to position [77, 0]
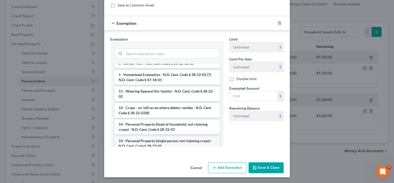
click at [158, 139] on li "14 - Personal Property (single person, not claiming crops) - N.D. Cent. Code § …" at bounding box center [167, 143] width 105 height 14
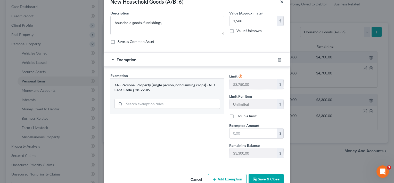
scroll to position [25, 0]
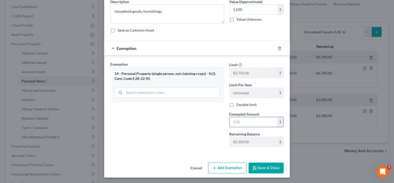
click at [245, 122] on input "text" at bounding box center [254, 122] width 48 height 10
type input "1,500"
click at [259, 166] on button "Save & Close" at bounding box center [266, 167] width 35 height 11
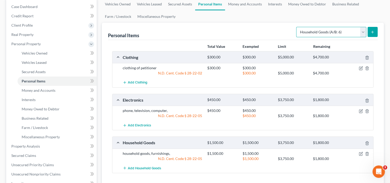
click at [364, 34] on select "Select Item Type Clothing (A/B: 11) Collectibles Of Value (A/B: 8) Electronics …" at bounding box center [331, 32] width 70 height 10
select select "jewelry"
click at [297, 27] on select "Select Item Type Clothing (A/B: 11) Collectibles Of Value (A/B: 8) Electronics …" at bounding box center [331, 32] width 70 height 10
click at [372, 31] on icon "submit" at bounding box center [373, 32] width 4 height 4
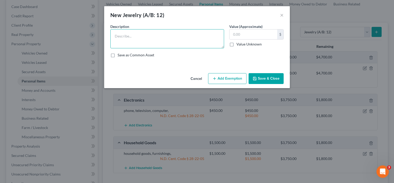
click at [198, 37] on textarea at bounding box center [167, 38] width 114 height 19
type textarea "personal jewelry"
type input "300"
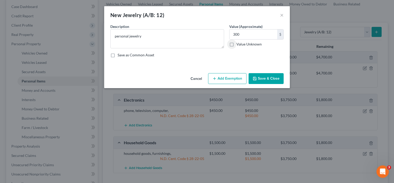
click at [238, 78] on button "Add Exemption" at bounding box center [227, 78] width 38 height 11
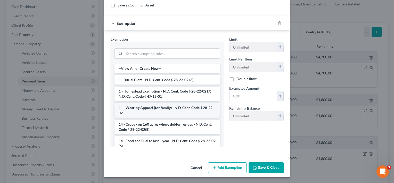
scroll to position [52, 0]
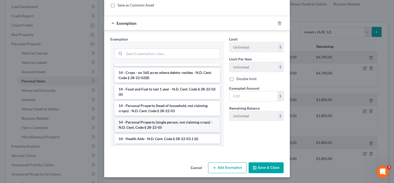
click at [150, 121] on li "14 - Personal Property (single person, not claiming crops) - N.D. Cent. Code § …" at bounding box center [167, 124] width 105 height 14
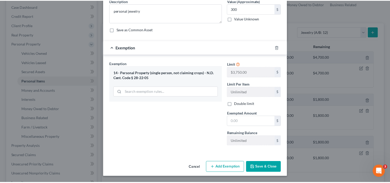
scroll to position [25, 0]
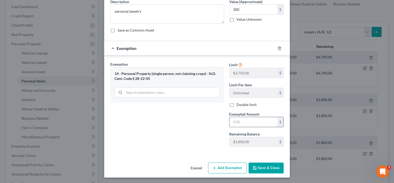
click at [241, 121] on input "text" at bounding box center [254, 122] width 48 height 10
type input "300"
click at [265, 166] on button "Save & Close" at bounding box center [266, 167] width 35 height 11
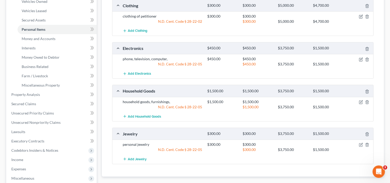
scroll to position [0, 0]
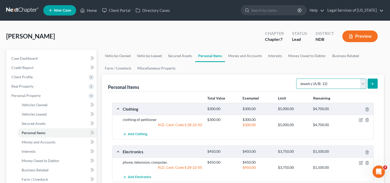
click at [362, 84] on select "Select Item Type Clothing (A/B: 11) Collectibles Of Value (A/B: 8) Electronics …" at bounding box center [331, 83] width 70 height 10
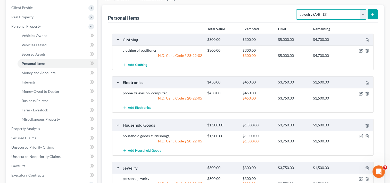
scroll to position [77, 0]
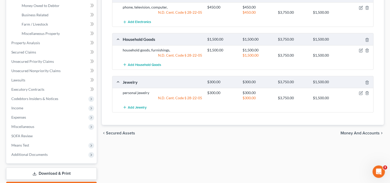
click at [343, 131] on span "Money and Accounts" at bounding box center [360, 133] width 39 height 4
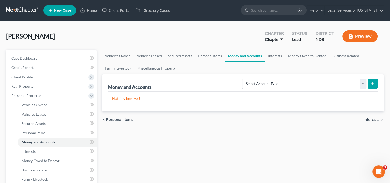
click at [368, 83] on button "submit" at bounding box center [373, 83] width 10 height 10
click at [364, 85] on select "Select Account Type Brokerage (A/B: 18, SOFA: 20) Cash on Hand (A/B: 16) Certif…" at bounding box center [304, 83] width 124 height 10
select select "cash_on_hand"
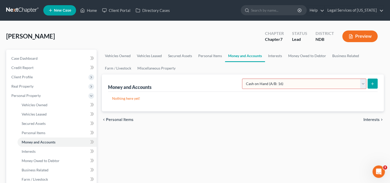
click at [244, 78] on select "Select Account Type Brokerage (A/B: 18, SOFA: 20) Cash on Hand (A/B: 16) Certif…" at bounding box center [304, 83] width 124 height 10
click at [371, 83] on icon "submit" at bounding box center [373, 84] width 4 height 4
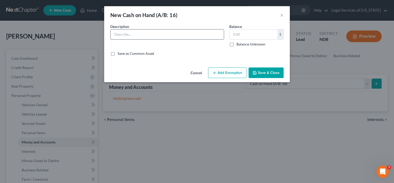
click at [171, 32] on input "text" at bounding box center [167, 34] width 113 height 10
type input "cash on hand"
type input "50"
click at [221, 71] on button "Add Exemption" at bounding box center [227, 72] width 38 height 11
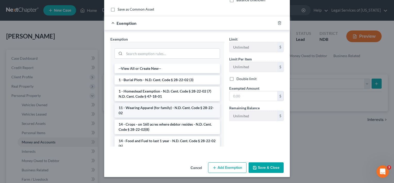
scroll to position [52, 0]
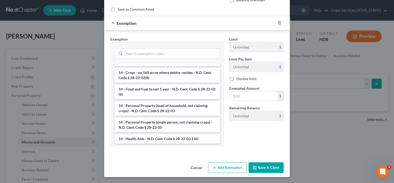
click at [169, 124] on li "14 - Personal Property (single person, not claiming crops) - N.D. Cent. Code § …" at bounding box center [167, 124] width 105 height 14
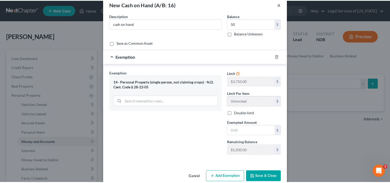
scroll to position [19, 0]
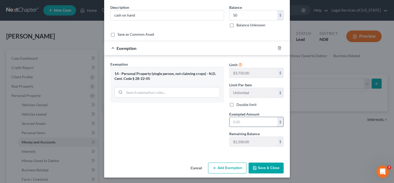
click at [247, 120] on input "text" at bounding box center [254, 122] width 48 height 10
type input "50"
click at [256, 167] on button "Save & Close" at bounding box center [266, 167] width 35 height 11
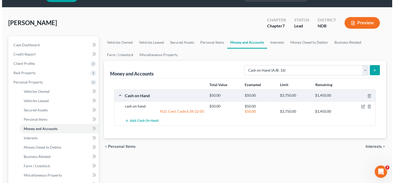
scroll to position [26, 0]
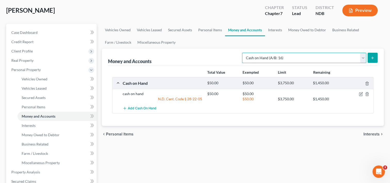
click at [363, 57] on select "Select Account Type Brokerage (A/B: 18, SOFA: 20) Cash on Hand (A/B: 16) Certif…" at bounding box center [304, 58] width 124 height 10
select select "checking"
click at [244, 53] on select "Select Account Type Brokerage (A/B: 18, SOFA: 20) Cash on Hand (A/B: 16) Certif…" at bounding box center [304, 58] width 124 height 10
click at [371, 56] on icon "submit" at bounding box center [373, 58] width 4 height 4
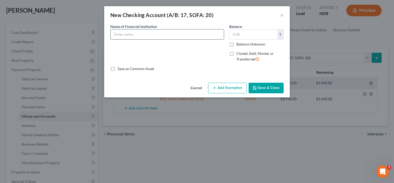
click at [168, 36] on input "text" at bounding box center [167, 34] width 113 height 10
type input "University Federal Credit Union checking"
type input "50"
click at [230, 89] on button "Add Exemption" at bounding box center [227, 88] width 38 height 11
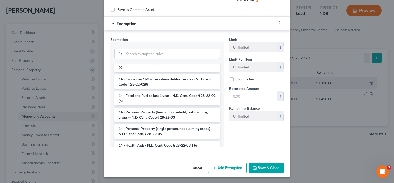
scroll to position [77, 0]
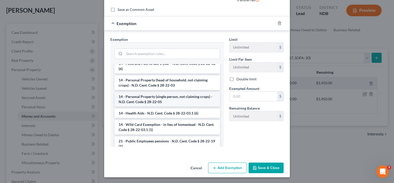
click at [159, 99] on li "14 - Personal Property (single person, not claiming crops) - N.D. Cent. Code § …" at bounding box center [167, 99] width 105 height 14
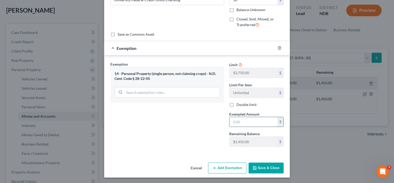
click at [241, 121] on input "text" at bounding box center [254, 122] width 48 height 10
type input "50"
click at [271, 167] on button "Save & Close" at bounding box center [266, 167] width 35 height 11
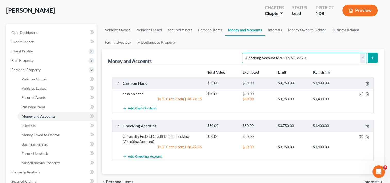
click at [363, 58] on select "Select Account Type Brokerage (A/B: 18, SOFA: 20) Cash on Hand (A/B: 16) Certif…" at bounding box center [304, 58] width 124 height 10
click at [373, 57] on line "submit" at bounding box center [373, 57] width 0 height 2
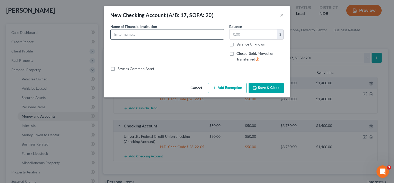
click at [172, 36] on input "text" at bounding box center [167, 34] width 113 height 10
type input "US Bank checking"
type input "250"
click at [219, 90] on button "Add Exemption" at bounding box center [227, 88] width 38 height 11
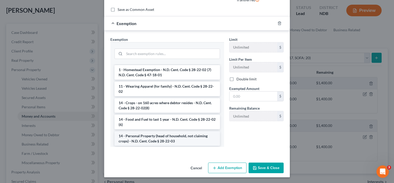
scroll to position [52, 0]
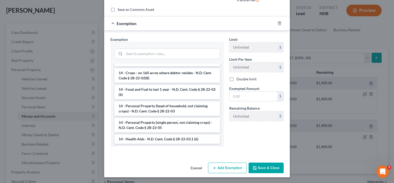
click at [168, 120] on li "14 - Personal Property (single person, not claiming crops) - N.D. Cent. Code § …" at bounding box center [167, 125] width 105 height 14
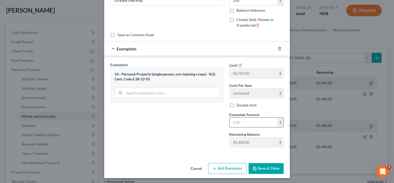
scroll to position [34, 0]
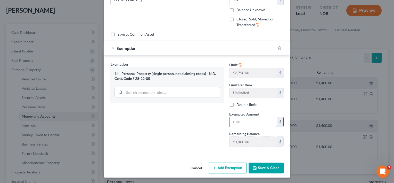
click at [251, 121] on input "text" at bounding box center [254, 122] width 48 height 10
type input "250"
click at [262, 166] on button "Save & Close" at bounding box center [266, 167] width 35 height 11
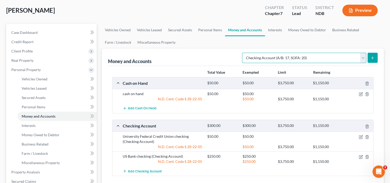
click at [364, 59] on select "Select Account Type Brokerage (A/B: 18, SOFA: 20) Cash on Hand (A/B: 16) Certif…" at bounding box center [304, 58] width 124 height 10
select select "savings"
click at [244, 53] on select "Select Account Type Brokerage (A/B: 18, SOFA: 20) Cash on Hand (A/B: 16) Certif…" at bounding box center [304, 58] width 124 height 10
click at [373, 59] on icon "submit" at bounding box center [373, 58] width 4 height 4
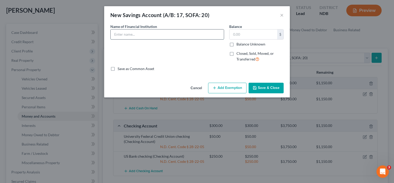
click at [170, 38] on input "text" at bounding box center [167, 34] width 113 height 10
type input "University Federal Credit Union savings"
type input "25"
click at [229, 90] on button "Add Exemption" at bounding box center [227, 88] width 38 height 11
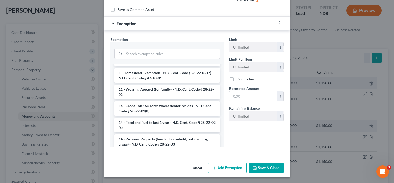
scroll to position [52, 0]
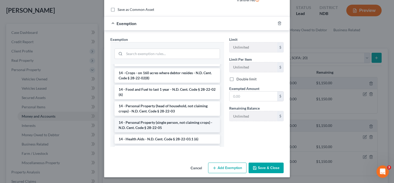
click at [159, 122] on li "14 - Personal Property (single person, not claiming crops) - N.D. Cent. Code § …" at bounding box center [167, 125] width 105 height 14
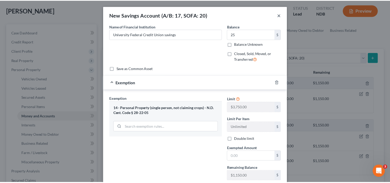
scroll to position [34, 0]
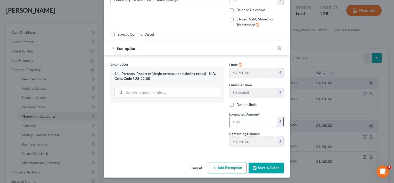
click at [239, 118] on input "text" at bounding box center [254, 122] width 48 height 10
type input "25"
click at [272, 166] on button "Save & Close" at bounding box center [266, 167] width 35 height 11
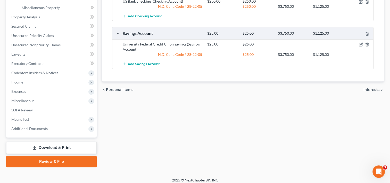
click at [373, 87] on span "Interests" at bounding box center [372, 89] width 16 height 4
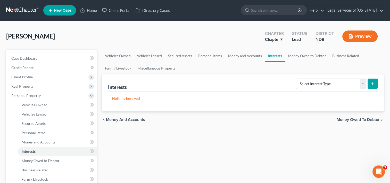
click at [367, 119] on span "Money Owed to Debtor" at bounding box center [358, 119] width 43 height 4
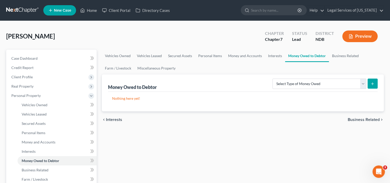
click at [362, 121] on span "Business Related" at bounding box center [364, 119] width 32 height 4
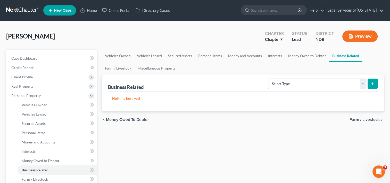
click at [362, 122] on div "chevron_left Money Owed to Debtor Farm / Livestock chevron_right" at bounding box center [243, 119] width 282 height 17
click at [363, 119] on span "Farm / Livestock" at bounding box center [365, 119] width 30 height 4
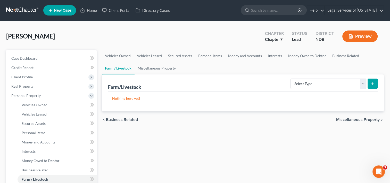
click at [361, 120] on span "Miscellaneous Property" at bounding box center [358, 119] width 44 height 4
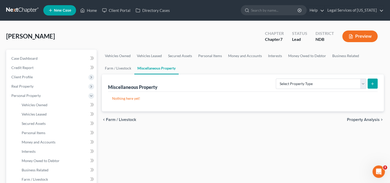
click at [362, 119] on span "Property Analysis" at bounding box center [363, 119] width 33 height 4
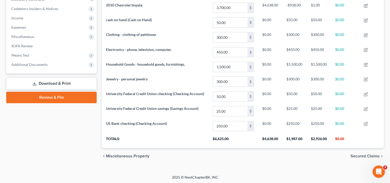
drag, startPoint x: 358, startPoint y: 156, endPoint x: 337, endPoint y: 155, distance: 21.7
click at [358, 156] on span "Secured Claims" at bounding box center [365, 156] width 29 height 4
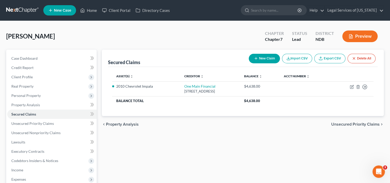
click at [349, 124] on span "Unsecured Priority Claims" at bounding box center [355, 124] width 48 height 4
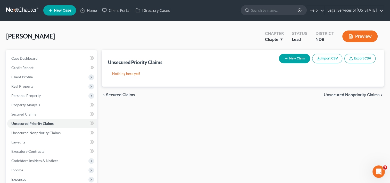
click at [130, 94] on span "Secured Claims" at bounding box center [120, 95] width 29 height 4
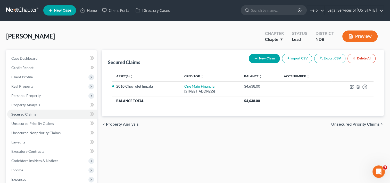
click at [341, 124] on span "Unsecured Priority Claims" at bounding box center [355, 124] width 48 height 4
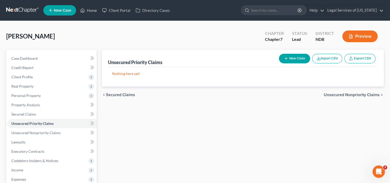
click at [341, 94] on span "Unsecured Nonpriority Claims" at bounding box center [352, 95] width 56 height 4
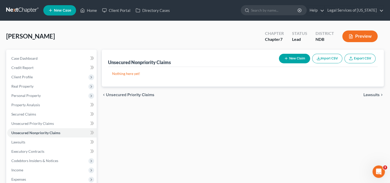
click at [116, 95] on span "Unsecured Priority Claims" at bounding box center [130, 95] width 48 height 4
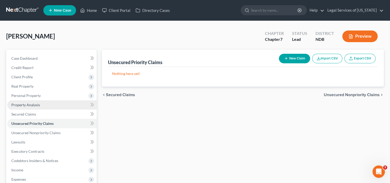
click at [28, 104] on span "Property Analysis" at bounding box center [25, 104] width 29 height 4
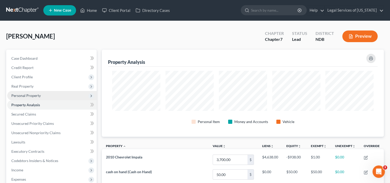
scroll to position [87, 282]
click at [27, 95] on span "Personal Property" at bounding box center [25, 95] width 29 height 4
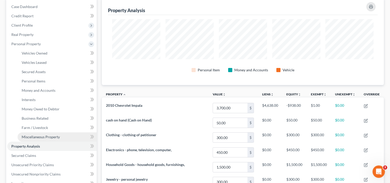
click at [37, 133] on link "Miscellaneous Property" at bounding box center [57, 136] width 79 height 9
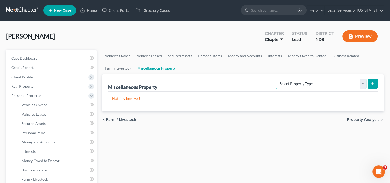
click at [365, 83] on select "Select Property Type Assigned for Creditor Benefit Within 1 Year (SOFA: 12) Hol…" at bounding box center [321, 83] width 91 height 10
click at [133, 119] on span "Farm / Livestock" at bounding box center [121, 119] width 30 height 4
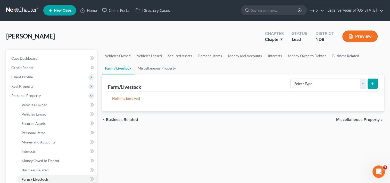
click at [122, 121] on span "Business Related" at bounding box center [122, 119] width 32 height 4
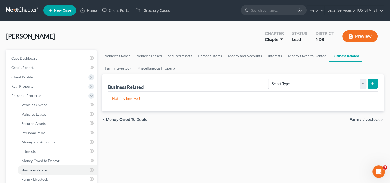
click at [124, 119] on span "Money Owed to Debtor" at bounding box center [127, 119] width 43 height 4
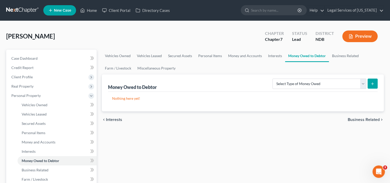
click at [118, 120] on span "Interests" at bounding box center [114, 119] width 16 height 4
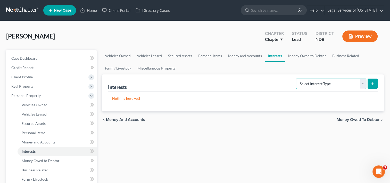
click at [363, 83] on select "Select Interest Type 401K (A/B: 21) Annuity (A/B: 23) Bond (A/B: 18) Education …" at bounding box center [331, 83] width 70 height 10
select select "term_life_insurance"
click at [297, 78] on select "Select Interest Type 401K (A/B: 21) Annuity (A/B: 23) Bond (A/B: 18) Education …" at bounding box center [331, 83] width 70 height 10
click at [374, 83] on icon "submit" at bounding box center [373, 84] width 4 height 4
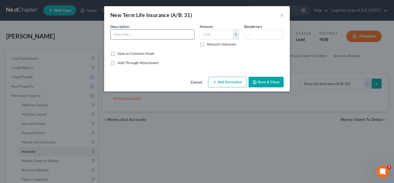
click at [143, 36] on input "text" at bounding box center [153, 34] width 84 height 10
type input "NDPERS basic life insurance (term)"
click at [261, 34] on input "text" at bounding box center [264, 34] width 39 height 10
click at [278, 72] on div "An exemption set must first be selected from the Filing Information section. Co…" at bounding box center [197, 49] width 186 height 51
drag, startPoint x: 273, startPoint y: 83, endPoint x: 261, endPoint y: 91, distance: 14.7
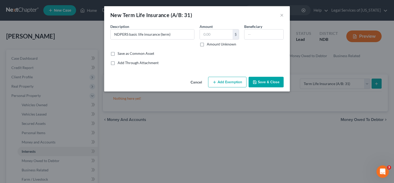
click at [273, 84] on button "Save & Close" at bounding box center [266, 82] width 35 height 11
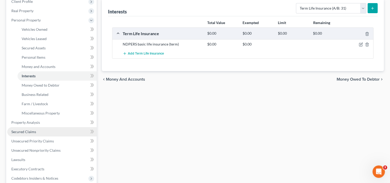
scroll to position [103, 0]
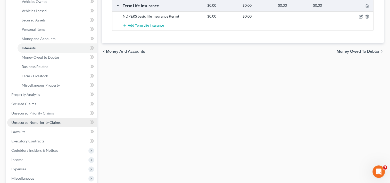
click at [25, 121] on span "Unsecured Nonpriority Claims" at bounding box center [35, 122] width 49 height 4
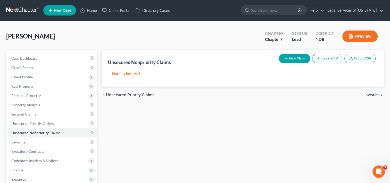
click at [298, 59] on button "New Claim" at bounding box center [294, 59] width 31 height 10
select select "0"
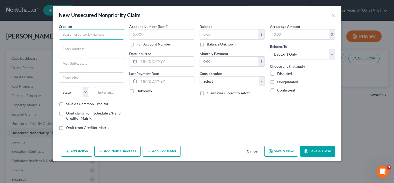
click at [105, 35] on input "text" at bounding box center [91, 34] width 65 height 10
type input "S"
type input "N"
type input "B"
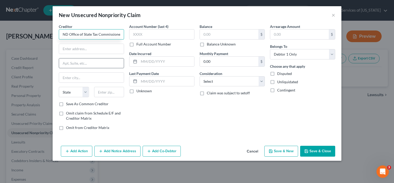
scroll to position [0, 1]
type input "ND Office of State Tax Commissioner"
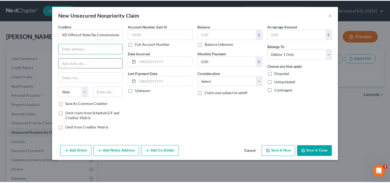
scroll to position [0, 0]
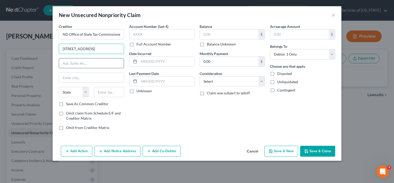
type input "600 E Boulevard Ave, Dept 127"
type input "58505"
type input "Bismarck"
select select "29"
drag, startPoint x: 62, startPoint y: 104, endPoint x: 111, endPoint y: 100, distance: 49.4
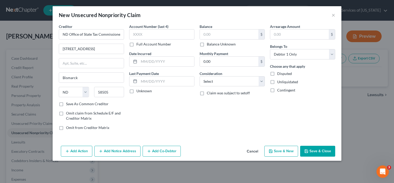
click at [66, 104] on label "Save As Common Creditor" at bounding box center [87, 103] width 43 height 5
click at [68, 104] on input "Save As Common Creditor" at bounding box center [69, 102] width 3 height 3
checkbox input "true"
click at [117, 94] on input "58505" at bounding box center [109, 92] width 30 height 10
type input "58505-0052"
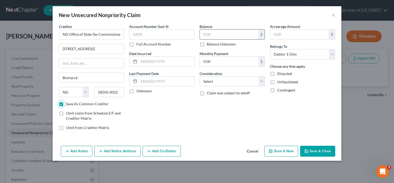
click at [214, 32] on input "text" at bounding box center [229, 34] width 59 height 10
type input "1,894"
drag, startPoint x: 319, startPoint y: 150, endPoint x: 318, endPoint y: 152, distance: 2.8
click at [318, 152] on button "Save & Close" at bounding box center [317, 150] width 35 height 11
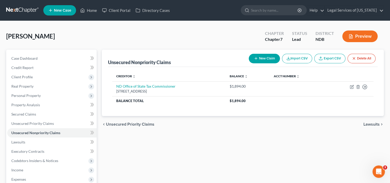
click at [263, 60] on button "New Claim" at bounding box center [264, 59] width 31 height 10
select select "0"
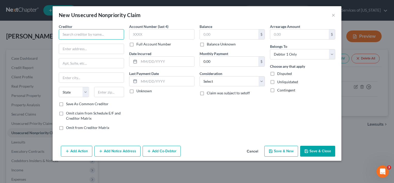
click at [91, 35] on input "text" at bounding box center [91, 34] width 65 height 10
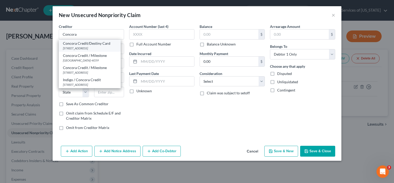
click at [86, 47] on div "PO Box 4477, Beaverton, OR 97076-4477" at bounding box center [90, 48] width 54 height 4
type input "Concora Credit/Destiny Card"
type input "PO Box 4477"
type input "Beaverton"
select select "38"
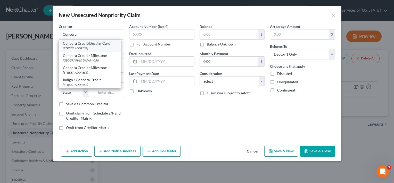
type input "97076-4477"
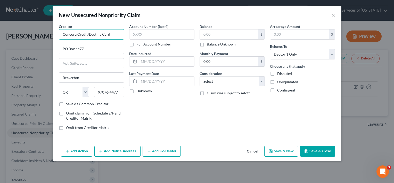
click at [114, 32] on input "Concora Credit/Destiny Card" at bounding box center [91, 34] width 65 height 10
type input "Concora Credit"
click at [66, 104] on label "Save As Common Creditor" at bounding box center [87, 103] width 43 height 5
click at [68, 104] on input "Save As Common Creditor" at bounding box center [69, 102] width 3 height 3
checkbox input "true"
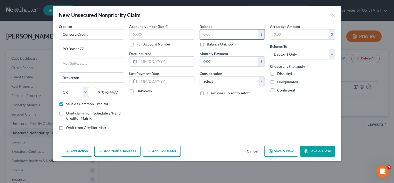
click at [227, 31] on input "text" at bounding box center [229, 34] width 59 height 10
click at [164, 33] on input "text" at bounding box center [161, 34] width 65 height 10
type input "5071"
click at [208, 32] on input "text" at bounding box center [229, 34] width 59 height 10
type input "261"
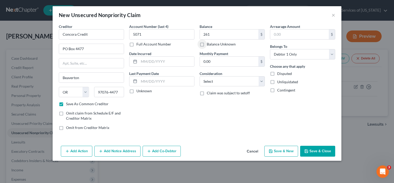
drag, startPoint x: 320, startPoint y: 150, endPoint x: 318, endPoint y: 150, distance: 2.8
click at [319, 150] on button "Save & Close" at bounding box center [317, 150] width 35 height 11
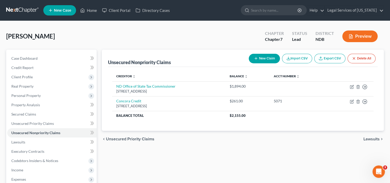
click at [254, 59] on icon "button" at bounding box center [256, 58] width 4 height 4
select select "0"
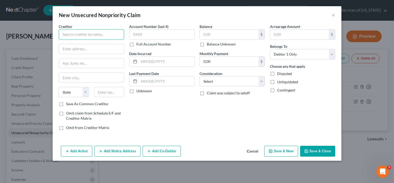
click at [104, 33] on input "text" at bounding box center [91, 34] width 65 height 10
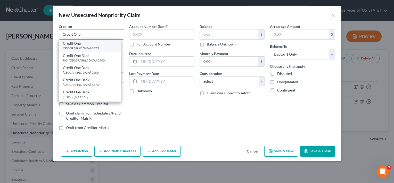
type input "Credit One"
click at [101, 50] on div "PO Box 98873, Las Vegas, NV 89193-8873" at bounding box center [90, 48] width 54 height 4
type input "PO Box 98873"
type input "Las Vegas"
select select "31"
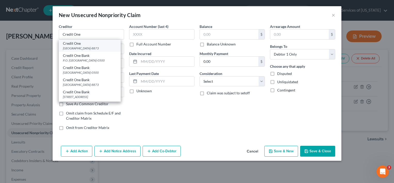
type input "89193-8873"
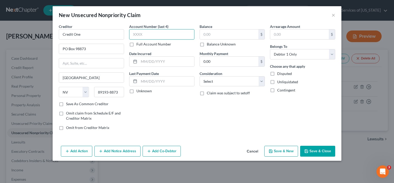
click at [190, 33] on input "text" at bounding box center [161, 34] width 65 height 10
type input "3386"
click at [205, 34] on input "text" at bounding box center [229, 34] width 59 height 10
type input "748"
click at [323, 147] on button "Save & Close" at bounding box center [317, 150] width 35 height 11
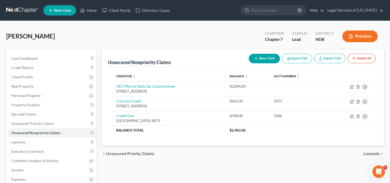
click at [264, 55] on button "New Claim" at bounding box center [264, 59] width 31 height 10
select select "0"
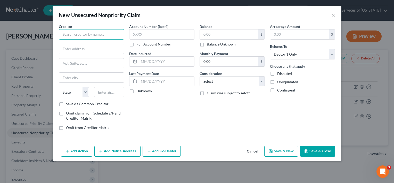
click at [102, 31] on input "text" at bounding box center [91, 34] width 65 height 10
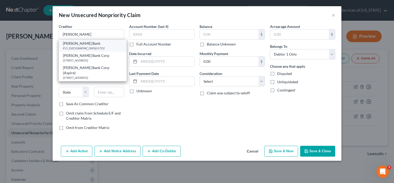
click at [108, 44] on div "Merrick Bank" at bounding box center [93, 43] width 60 height 5
type input "Merrick Bank"
type input "P.O. Box 660702"
type input "Dallas"
select select "45"
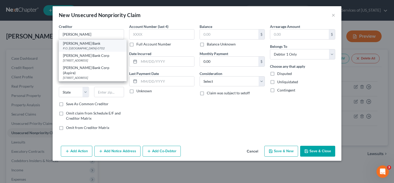
type input "75266-0702"
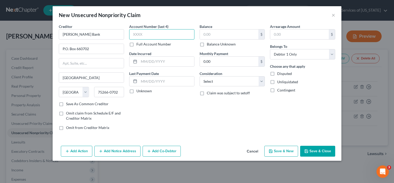
click at [165, 35] on input "text" at bounding box center [161, 34] width 65 height 10
type input "1568"
click at [229, 35] on input "text" at bounding box center [229, 34] width 59 height 10
type input "1,064"
click at [310, 150] on button "Save & Close" at bounding box center [317, 150] width 35 height 11
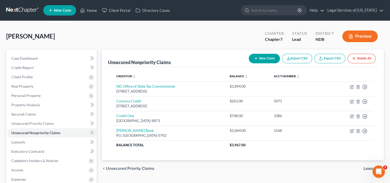
click at [263, 58] on button "New Claim" at bounding box center [264, 59] width 31 height 10
select select "0"
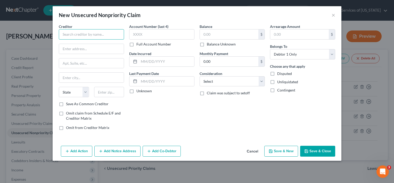
click at [103, 36] on input "text" at bounding box center [91, 34] width 65 height 10
type input "One Main Financial"
type input "2500 S Columbia Rd"
type input "Ste 112"
type input "58201"
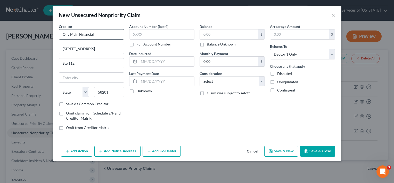
type input "Grand Forks"
select select "29"
click at [158, 34] on input "text" at bounding box center [161, 34] width 65 height 10
type input "4827"
click at [208, 35] on input "text" at bounding box center [229, 34] width 59 height 10
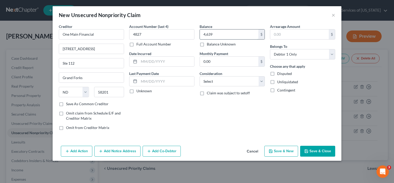
type input "4,639"
click at [323, 153] on button "Save & Close" at bounding box center [317, 150] width 35 height 11
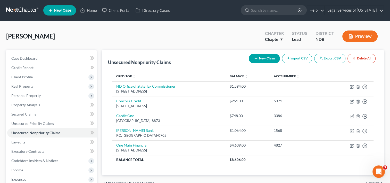
click at [267, 58] on button "New Claim" at bounding box center [264, 59] width 31 height 10
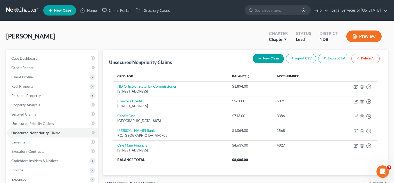
select select "0"
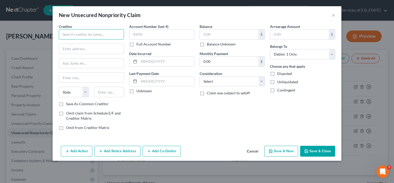
click at [92, 32] on input "text" at bounding box center [91, 34] width 65 height 10
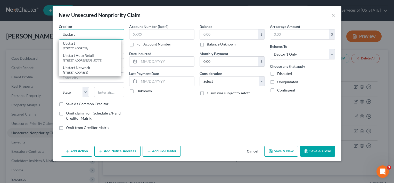
type input "Upstart"
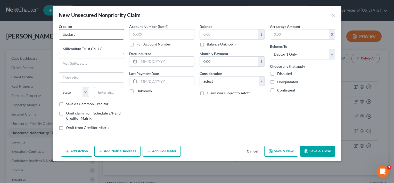
type input "Millennium Trust Co LLC"
type input "PO Box 888661"
type input "90088"
type input "Los Angeles"
select select "4"
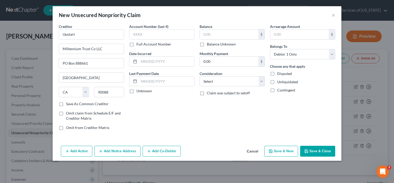
click at [66, 103] on label "Save As Common Creditor" at bounding box center [87, 103] width 43 height 5
click at [68, 103] on input "Save As Common Creditor" at bounding box center [69, 102] width 3 height 3
checkbox input "true"
click at [113, 91] on input "90088" at bounding box center [109, 92] width 30 height 10
type input "90088-8661"
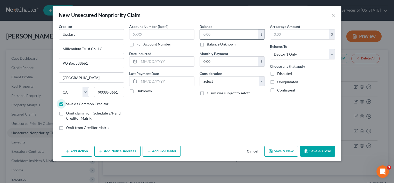
click at [205, 36] on input "text" at bounding box center [229, 34] width 59 height 10
type input "1,278"
drag, startPoint x: 317, startPoint y: 146, endPoint x: 318, endPoint y: 149, distance: 2.7
click at [317, 148] on button "Save & Close" at bounding box center [317, 150] width 35 height 11
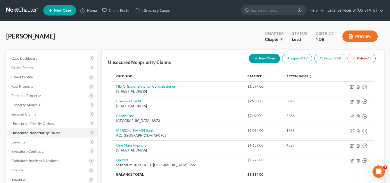
click at [259, 60] on button "New Claim" at bounding box center [264, 59] width 31 height 10
select select "0"
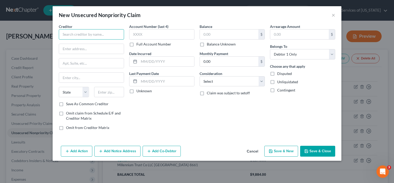
click at [104, 31] on input "text" at bounding box center [91, 34] width 65 height 10
type input "Upstart"
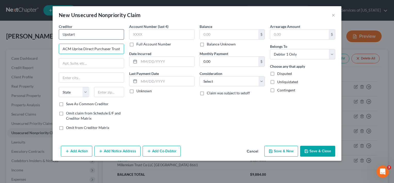
type input "ACM Uprise Direct Purchaser Trust"
type input "PO Box 848450"
type input "90084"
type input "Los Angeles"
select select "4"
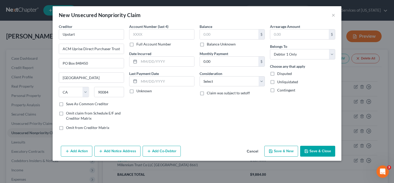
click at [66, 102] on label "Save As Common Creditor" at bounding box center [87, 103] width 43 height 5
click at [68, 102] on input "Save As Common Creditor" at bounding box center [69, 102] width 3 height 3
checkbox input "true"
click at [95, 76] on input "Los Angeles" at bounding box center [91, 77] width 65 height 10
click at [117, 94] on input "90084" at bounding box center [109, 92] width 30 height 10
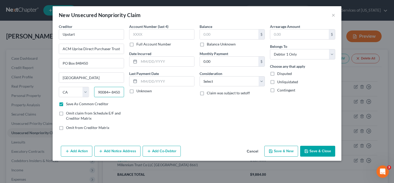
type input "90084=-8450"
click at [216, 35] on input "text" at bounding box center [229, 34] width 59 height 10
type input "1,018"
click at [312, 151] on button "Save & Close" at bounding box center [317, 150] width 35 height 11
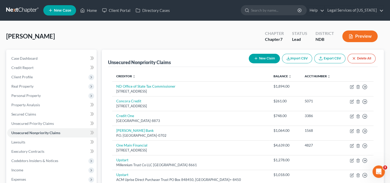
click at [266, 57] on button "New Claim" at bounding box center [264, 59] width 31 height 10
select select "0"
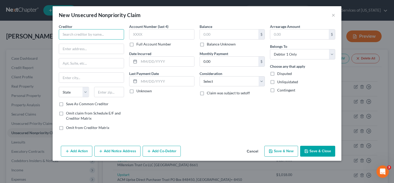
click at [101, 34] on input "text" at bounding box center [91, 34] width 65 height 10
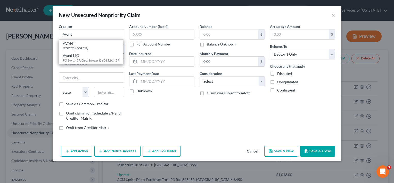
click at [102, 47] on div "[STREET_ADDRESS]" at bounding box center [91, 48] width 56 height 4
type input "AVANT"
type input "222 Merchandise Mart Plz"
type input "Ste 900"
type input "Chicago"
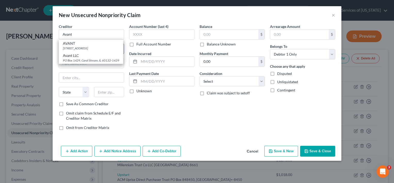
select select "14"
type input "60654"
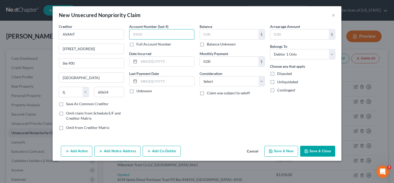
click at [172, 35] on input "text" at bounding box center [161, 34] width 65 height 10
type input "8316"
click at [219, 34] on input "text" at bounding box center [229, 34] width 59 height 10
type input "1000"
click at [318, 149] on button "Save & Close" at bounding box center [317, 150] width 35 height 11
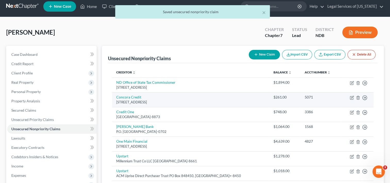
scroll to position [52, 0]
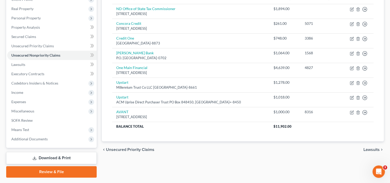
click at [373, 149] on span "Lawsuits" at bounding box center [372, 149] width 16 height 4
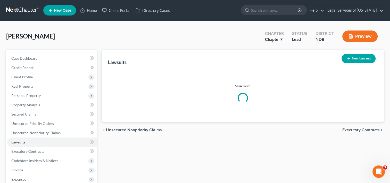
click at [358, 130] on span "Executory Contracts" at bounding box center [361, 130] width 37 height 4
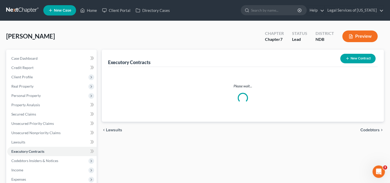
click at [365, 126] on div "chevron_left Lawsuits Codebtors chevron_right" at bounding box center [243, 129] width 282 height 17
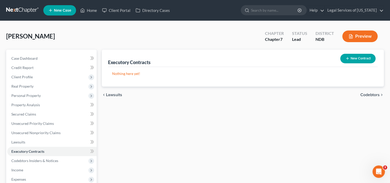
click at [365, 128] on div "Executory Contracts New Contract Nothing here yet! chevron_left Lawsuits Codebt…" at bounding box center [242, 152] width 287 height 205
click at [368, 96] on span "Codebtors" at bounding box center [370, 95] width 19 height 4
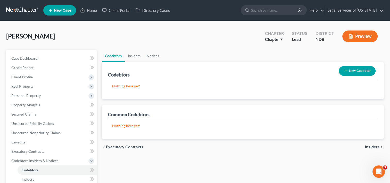
click at [376, 146] on span "Insiders" at bounding box center [372, 147] width 15 height 4
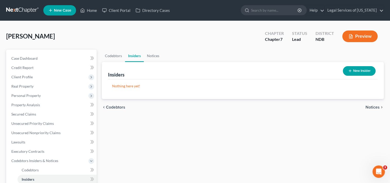
click at [372, 109] on div "chevron_left Codebtors Notices chevron_right" at bounding box center [243, 107] width 282 height 17
click at [376, 105] on span "Notices" at bounding box center [373, 107] width 14 height 4
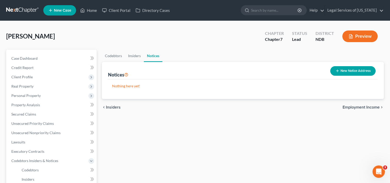
click at [370, 105] on span "Employment Income" at bounding box center [361, 107] width 37 height 4
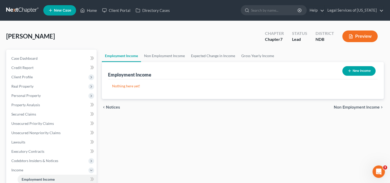
click at [369, 108] on span "Non Employment Income" at bounding box center [357, 107] width 46 height 4
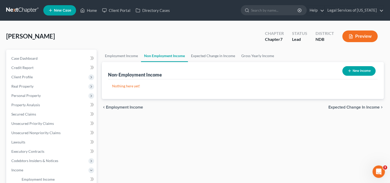
click at [348, 72] on icon "button" at bounding box center [350, 71] width 4 height 4
select select "0"
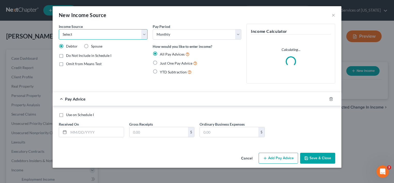
click at [142, 35] on select "Select Unemployment Disability (from employer) Pension Retirement Social Securi…" at bounding box center [103, 34] width 89 height 10
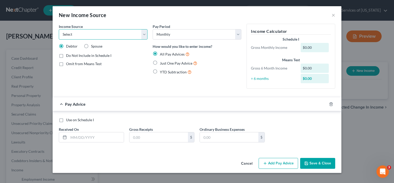
select select "4"
click at [59, 29] on select "Select Unemployment Disability (from employer) Pension Retirement Social Securi…" at bounding box center [103, 34] width 89 height 10
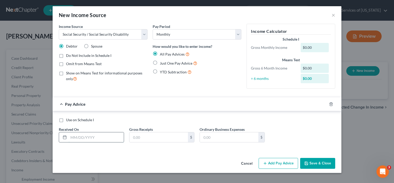
click at [76, 137] on input "text" at bounding box center [96, 137] width 55 height 10
type input "[DATE]"
click at [143, 138] on input "text" at bounding box center [158, 137] width 59 height 10
type input "1,588"
click at [314, 163] on button "Save & Close" at bounding box center [317, 163] width 35 height 11
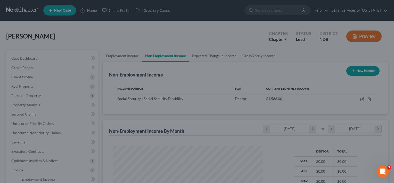
scroll to position [92, 159]
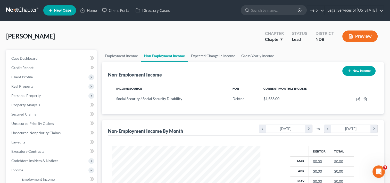
click at [358, 69] on button "New Income" at bounding box center [359, 71] width 33 height 10
select select "0"
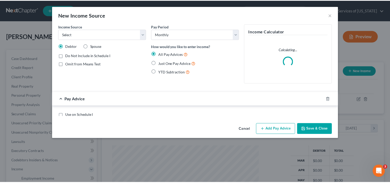
scroll to position [92, 160]
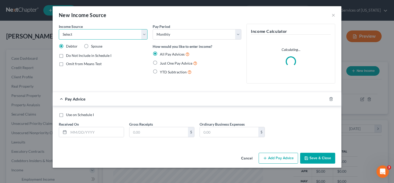
click at [93, 34] on select "Select Unemployment Disability (from employer) Pension Retirement Social Securi…" at bounding box center [103, 34] width 89 height 10
select select "5"
click at [59, 29] on select "Select Unemployment Disability (from employer) Pension Retirement Social Securi…" at bounding box center [103, 34] width 89 height 10
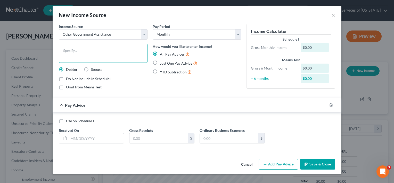
click at [78, 54] on textarea at bounding box center [103, 53] width 89 height 19
type textarea "food stamps"
click at [85, 137] on input "text" at bounding box center [96, 138] width 55 height 10
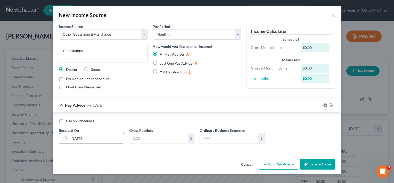
type input "[DATE]"
type input "23"
click at [309, 165] on button "Save & Close" at bounding box center [317, 164] width 35 height 11
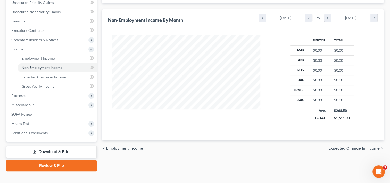
scroll to position [128, 0]
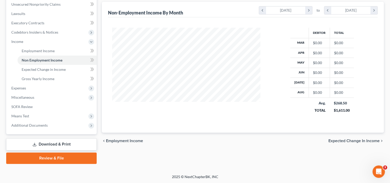
click at [343, 139] on span "Expected Change in Income" at bounding box center [354, 141] width 51 height 4
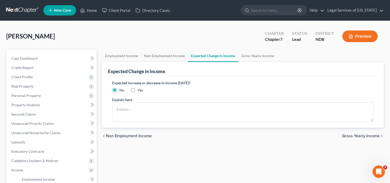
click at [352, 134] on span "Gross Yearly Income" at bounding box center [361, 136] width 38 height 4
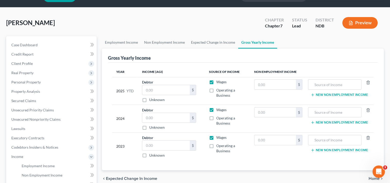
scroll to position [26, 0]
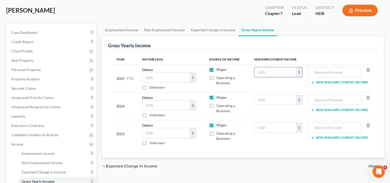
click at [278, 73] on input "text" at bounding box center [276, 72] width 42 height 10
type input "1,492"
type input "social security"
click at [287, 98] on input "text" at bounding box center [276, 100] width 42 height 10
drag, startPoint x: 344, startPoint y: 71, endPoint x: 331, endPoint y: 79, distance: 15.0
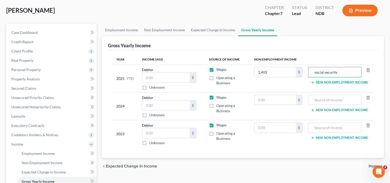
click at [298, 65] on tr "2025 YTD Debtor $ Unknown Balance Undetermined $ Unknown Wages Operating a Busi…" at bounding box center [243, 78] width 262 height 28
click at [324, 100] on input "text" at bounding box center [335, 100] width 48 height 10
paste input "social security"
type input "social security"
click at [336, 126] on input "text" at bounding box center [335, 128] width 48 height 10
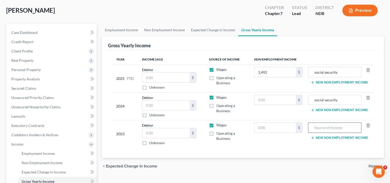
paste input "social security"
type input "social security"
click at [265, 101] on input "text" at bounding box center [276, 100] width 42 height 10
type input "19,056"
click at [284, 129] on input "text" at bounding box center [276, 128] width 42 height 10
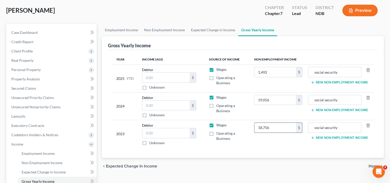
type input "18,756"
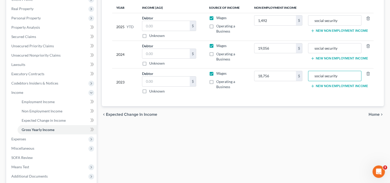
click at [373, 114] on span "Home" at bounding box center [374, 114] width 11 height 4
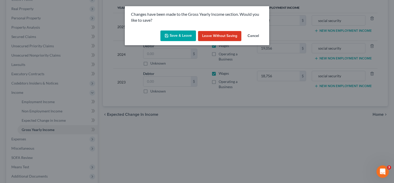
click at [187, 35] on button "Save & Leave" at bounding box center [178, 35] width 36 height 11
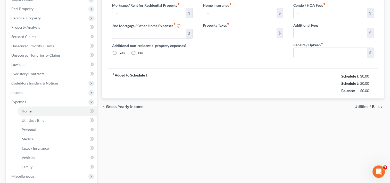
type input "0.00"
radio input "true"
type input "0.00"
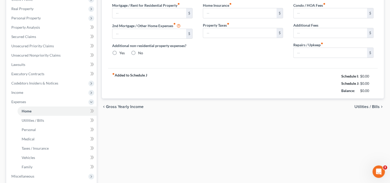
type input "0.00"
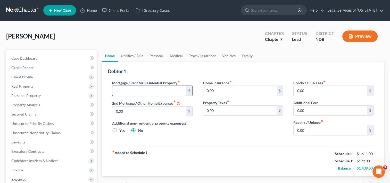
click at [169, 94] on input "text" at bounding box center [149, 91] width 74 height 10
type input "355"
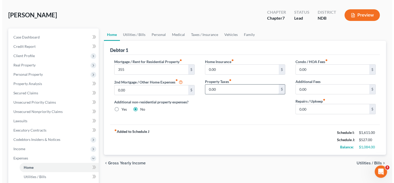
scroll to position [77, 0]
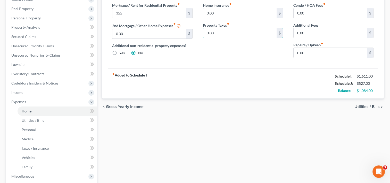
click at [370, 108] on span "Utilities / Bills" at bounding box center [367, 106] width 25 height 4
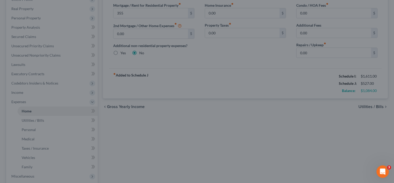
click at [241, 72] on div at bounding box center [197, 91] width 394 height 183
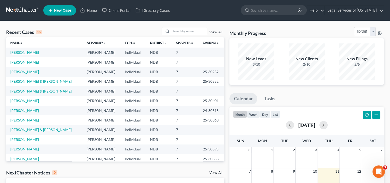
click at [20, 54] on link "[PERSON_NAME]" at bounding box center [24, 52] width 29 height 4
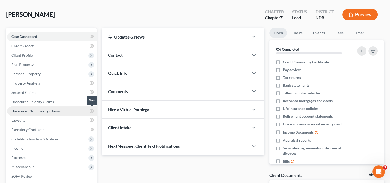
scroll to position [52, 0]
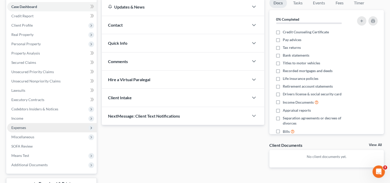
click at [23, 125] on span "Expenses" at bounding box center [18, 127] width 15 height 4
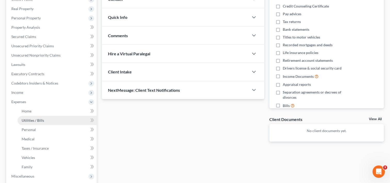
scroll to position [103, 0]
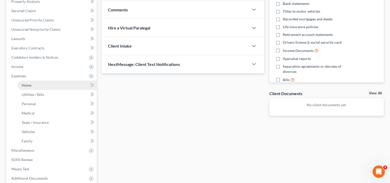
click at [26, 87] on link "Home" at bounding box center [57, 84] width 79 height 9
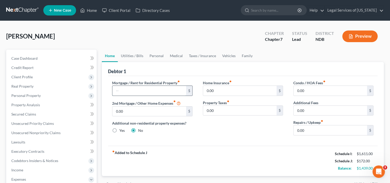
click at [141, 90] on input "text" at bounding box center [149, 91] width 74 height 10
type input "355"
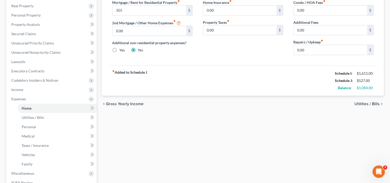
click at [362, 103] on span "Utilities / Bills" at bounding box center [367, 104] width 25 height 4
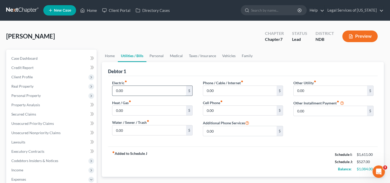
click at [145, 89] on input "0.00" at bounding box center [149, 91] width 74 height 10
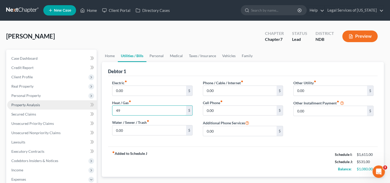
type input "49"
type input "40"
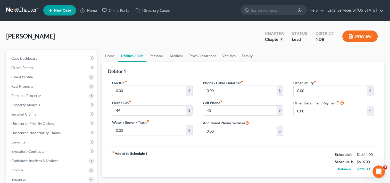
scroll to position [52, 0]
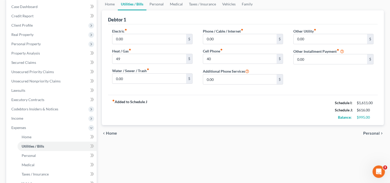
click at [368, 132] on span "Personal" at bounding box center [371, 133] width 17 height 4
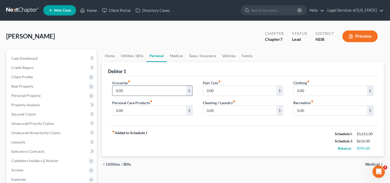
click at [135, 90] on input "0.00" at bounding box center [149, 91] width 74 height 10
type input "350"
type input "40"
type input "23"
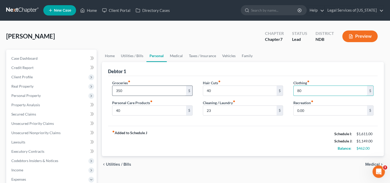
type input "80.00"
type input "50"
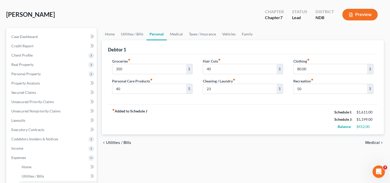
scroll to position [52, 0]
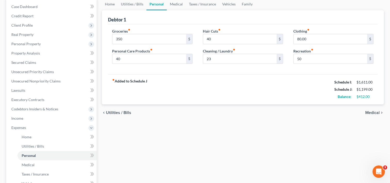
click at [372, 112] on span "Medical" at bounding box center [372, 112] width 14 height 4
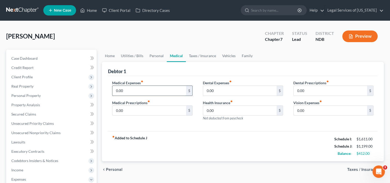
click at [121, 89] on input "0.00" at bounding box center [149, 91] width 74 height 10
type input "250"
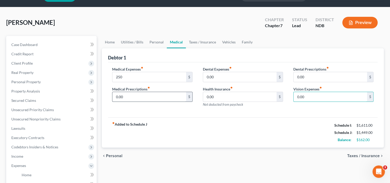
scroll to position [26, 0]
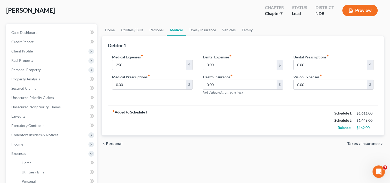
click at [353, 144] on span "Taxes / Insurance" at bounding box center [363, 143] width 32 height 4
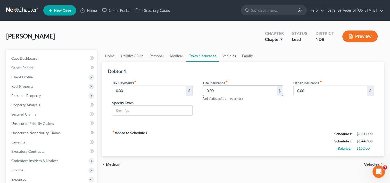
click at [249, 92] on input "0.00" at bounding box center [240, 91] width 74 height 10
type input "67"
click at [369, 163] on span "Vehicles" at bounding box center [372, 164] width 16 height 4
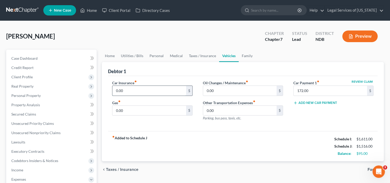
click at [130, 92] on input "0.00" at bounding box center [149, 91] width 74 height 10
type input "100"
type input "200"
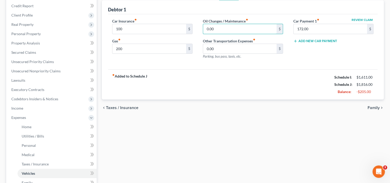
scroll to position [103, 0]
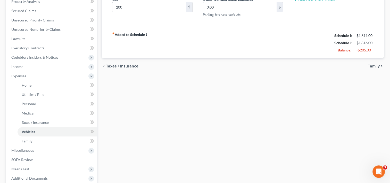
click at [377, 65] on span "Family" at bounding box center [374, 66] width 12 height 4
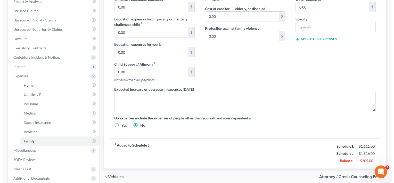
scroll to position [155, 0]
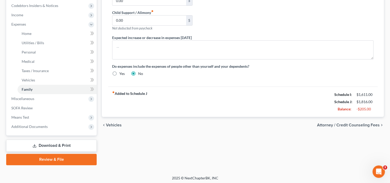
click at [347, 123] on span "Attorney / Credit Counseling Fees" at bounding box center [348, 125] width 63 height 4
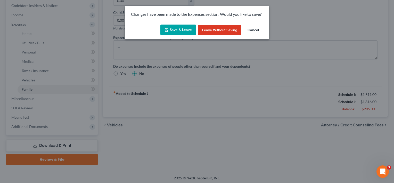
click at [188, 30] on button "Save & Leave" at bounding box center [178, 30] width 36 height 11
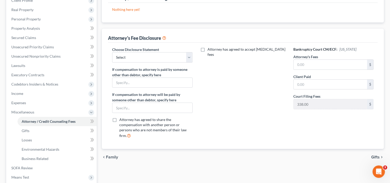
scroll to position [77, 0]
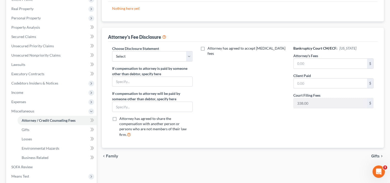
click at [193, 55] on div "Choose Disclosure Statement Select Disclosure of Compensation of Attorney for D…" at bounding box center [152, 94] width 91 height 96
click at [189, 56] on select "Select Disclosure of Compensation of Attorney for Debtor(s)" at bounding box center [152, 56] width 80 height 10
select select "0"
click at [112, 51] on select "Select Disclosure of Compensation of Attorney for Debtor(s)" at bounding box center [152, 56] width 80 height 10
click at [133, 108] on input "text" at bounding box center [152, 107] width 80 height 10
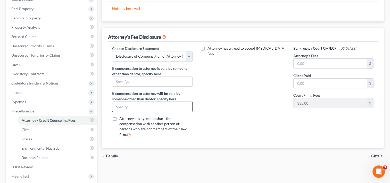
type input "Petitioner is represented pro bono by Legal Services of North Dakota"
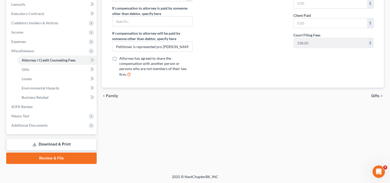
click at [377, 94] on span "Gifts" at bounding box center [375, 96] width 9 height 4
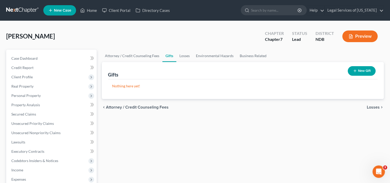
click at [370, 105] on span "Losses" at bounding box center [373, 107] width 13 height 4
click at [365, 109] on span "Environmental Hazards" at bounding box center [358, 107] width 43 height 4
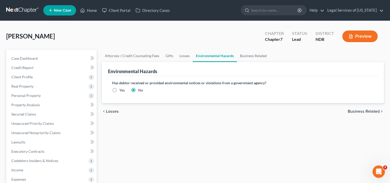
click at [358, 109] on span "Business Related" at bounding box center [364, 111] width 32 height 4
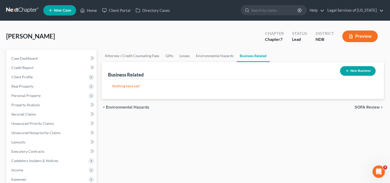
click at [362, 107] on span "SOFA Review" at bounding box center [367, 107] width 25 height 4
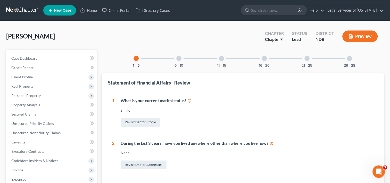
click at [178, 61] on div "6 - 10" at bounding box center [179, 59] width 18 height 18
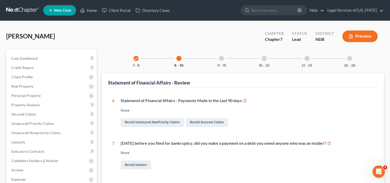
click at [223, 61] on div "11 - 15" at bounding box center [222, 59] width 18 height 18
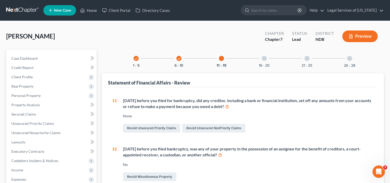
click at [263, 60] on div "16 - 20" at bounding box center [265, 59] width 18 height 18
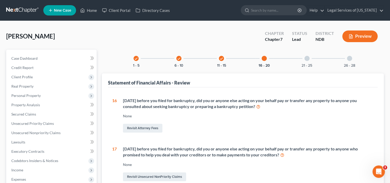
click at [306, 59] on div at bounding box center [307, 58] width 5 height 5
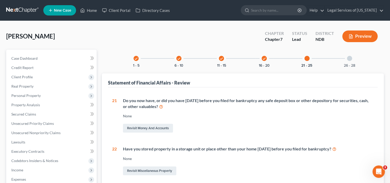
click at [352, 61] on div "26 - 28" at bounding box center [350, 59] width 18 height 18
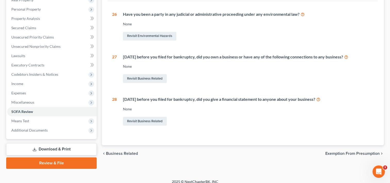
scroll to position [91, 0]
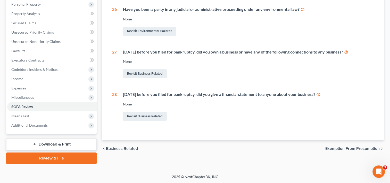
click at [341, 149] on span "Exemption from Presumption" at bounding box center [353, 148] width 54 height 4
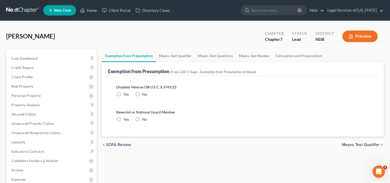
click at [361, 142] on span "Means Test Qualifier" at bounding box center [361, 144] width 38 height 4
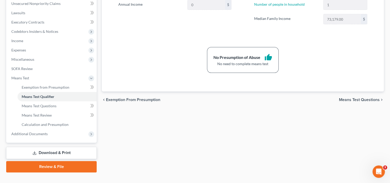
click at [356, 100] on span "Means Test Questions" at bounding box center [359, 99] width 41 height 4
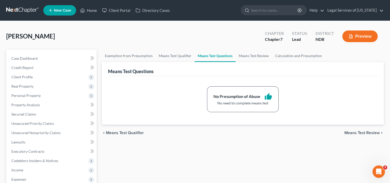
click at [361, 133] on span "Means Test Review" at bounding box center [362, 133] width 35 height 4
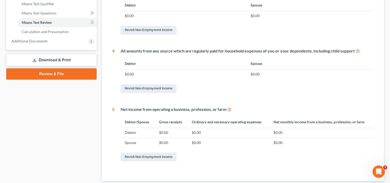
scroll to position [255, 0]
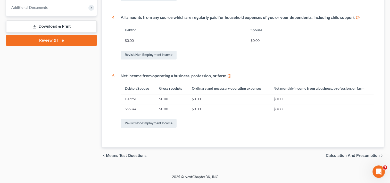
click at [338, 156] on span "Calculation and Presumption" at bounding box center [353, 155] width 54 height 4
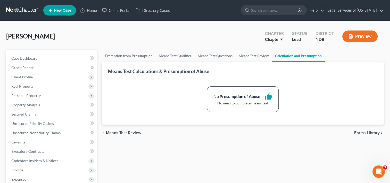
click at [368, 132] on span "Forms Library" at bounding box center [367, 133] width 26 height 4
